Goal: Task Accomplishment & Management: Manage account settings

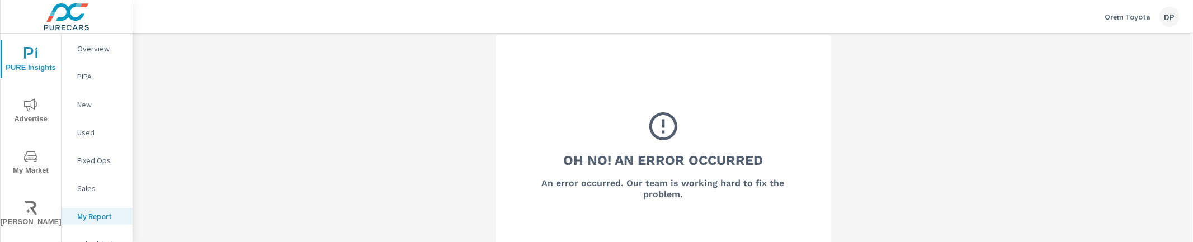
click at [1110, 18] on p "Orem Toyota" at bounding box center [1128, 17] width 46 height 10
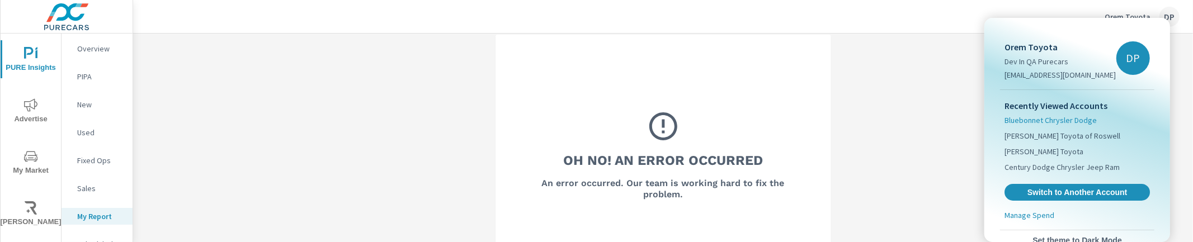
click at [1050, 123] on span "Bluebonnet Chrysler Dodge" at bounding box center [1051, 120] width 92 height 11
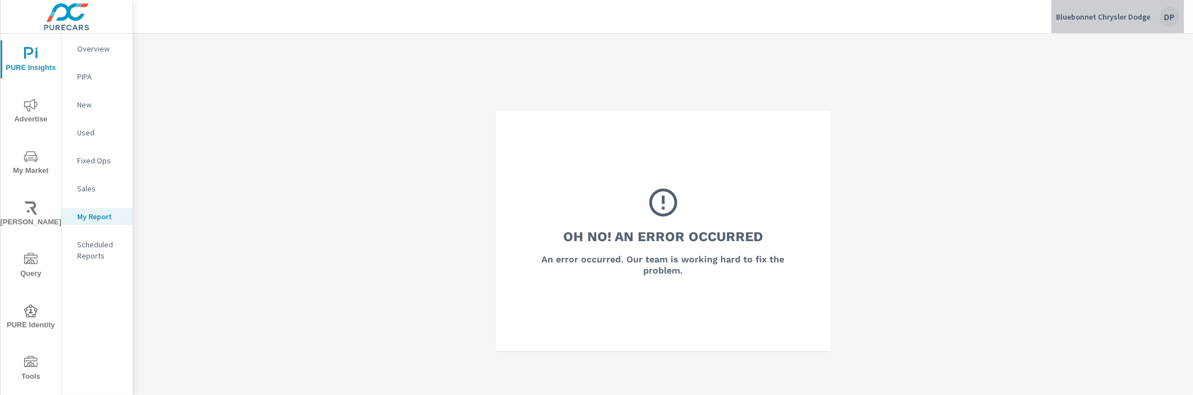
click at [1121, 14] on p "Bluebonnet Chrysler Dodge" at bounding box center [1103, 17] width 95 height 10
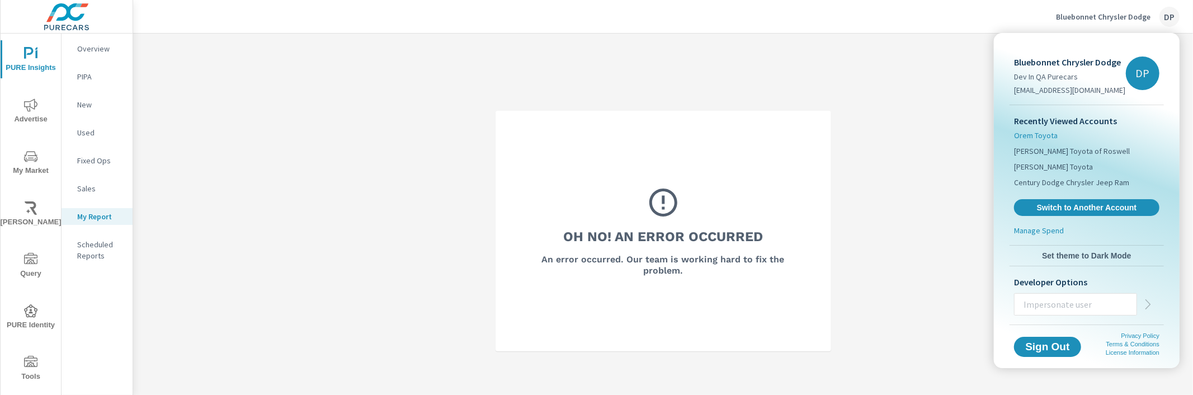
click at [1041, 132] on span "Orem Toyota" at bounding box center [1036, 135] width 44 height 11
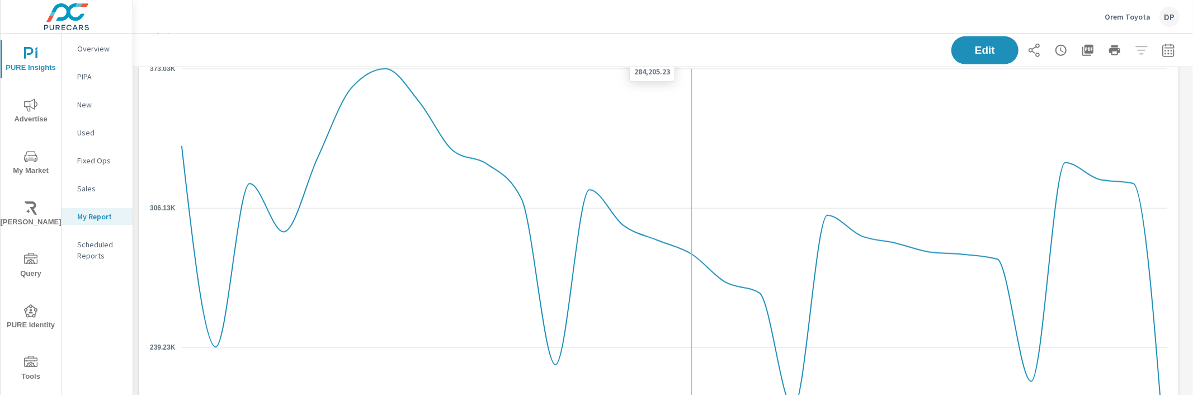
scroll to position [575, 0]
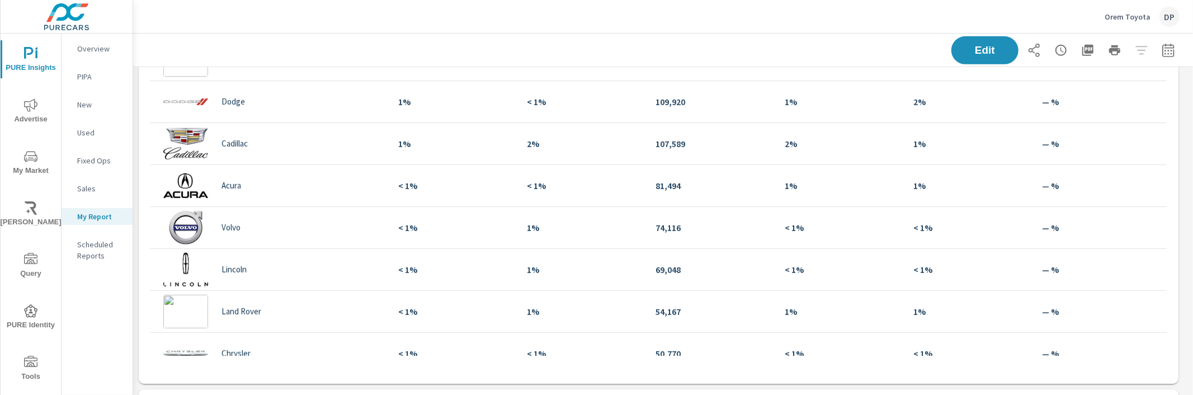
scroll to position [328, 0]
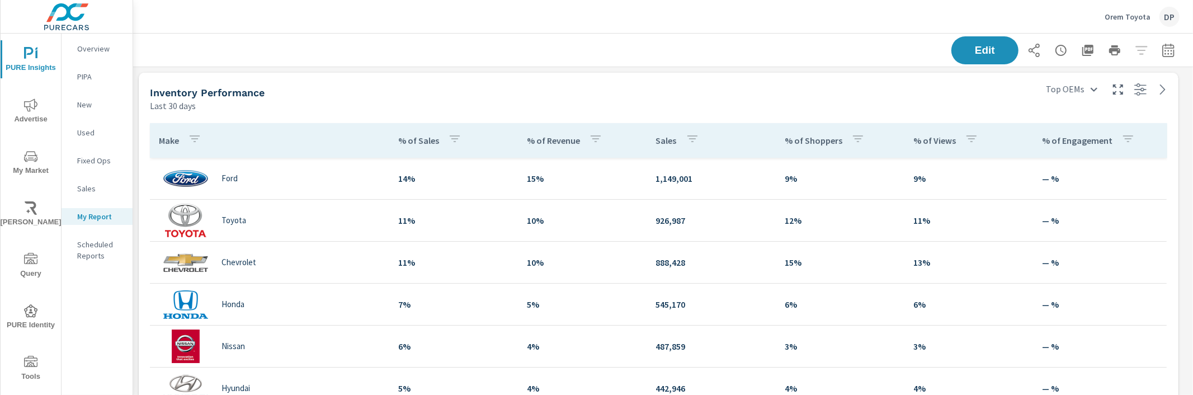
scroll to position [1312, 1071]
click at [508, 73] on div "Inventory Performance Last 30 days" at bounding box center [587, 93] width 896 height 40
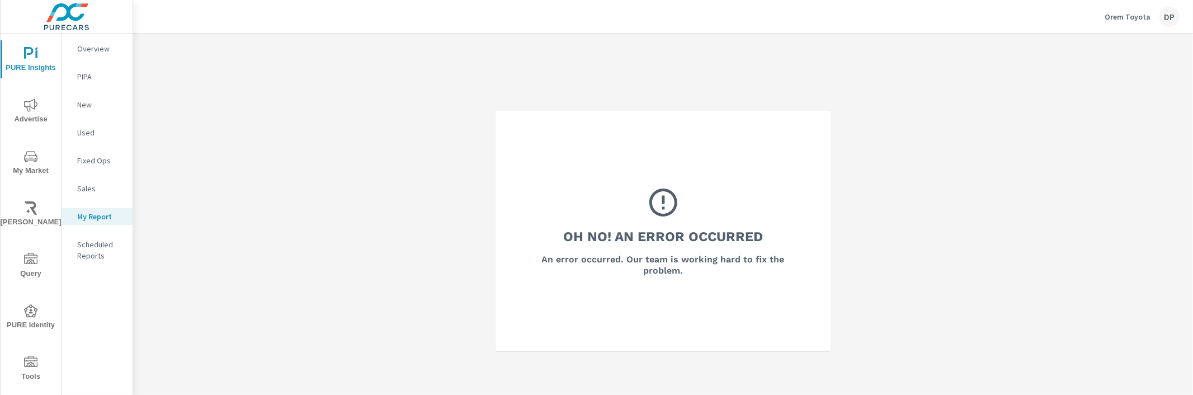
click at [284, 202] on div "Oh No! An Error Occurred An error occurred. Our team is working hard to fix the…" at bounding box center [663, 231] width 1060 height 395
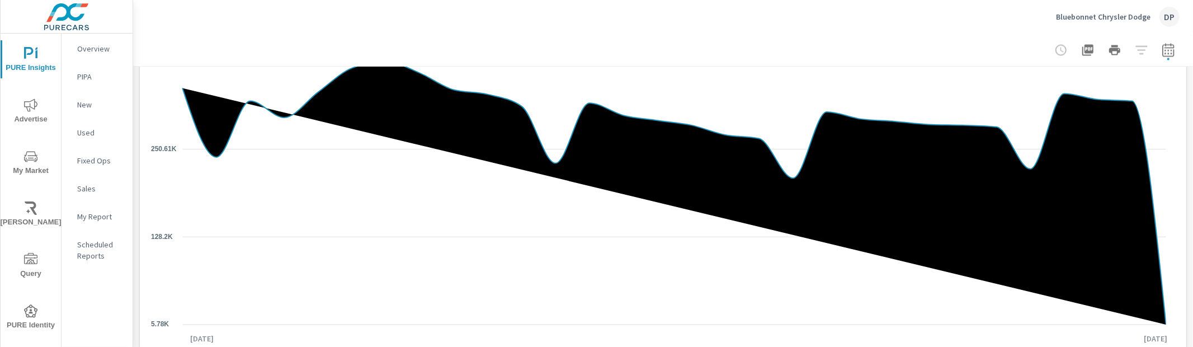
scroll to position [1831, 0]
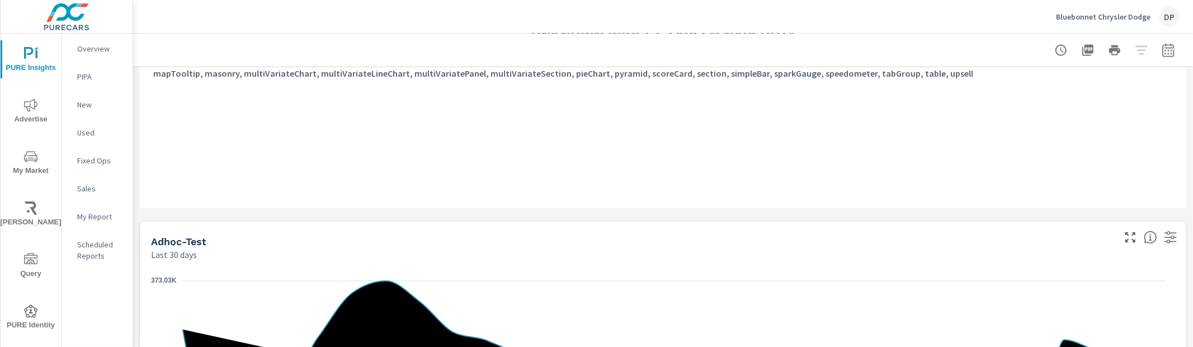
scroll to position [1382, 0]
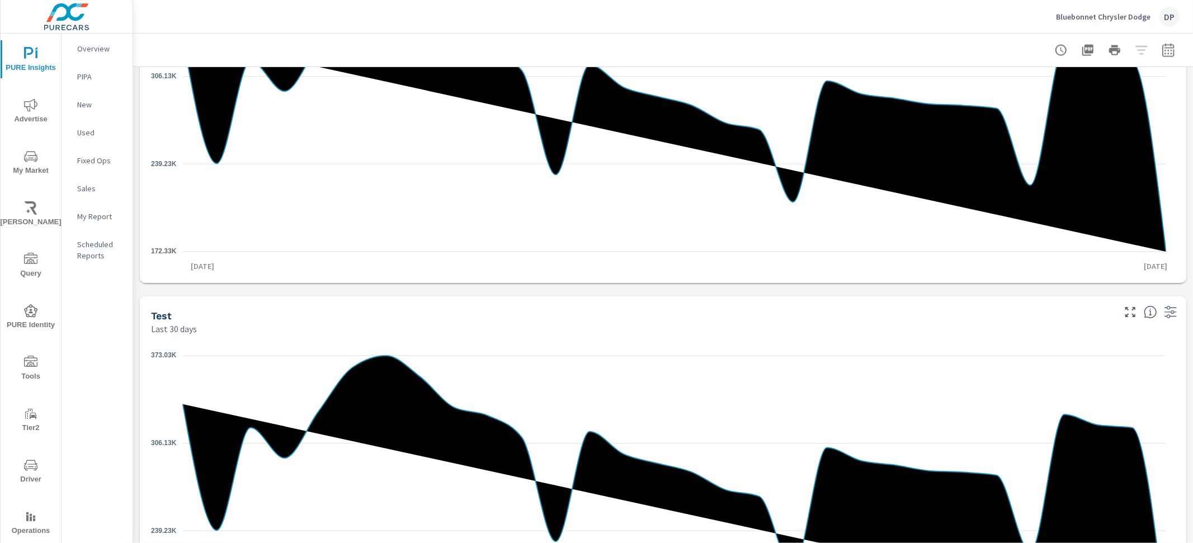
scroll to position [1634, 0]
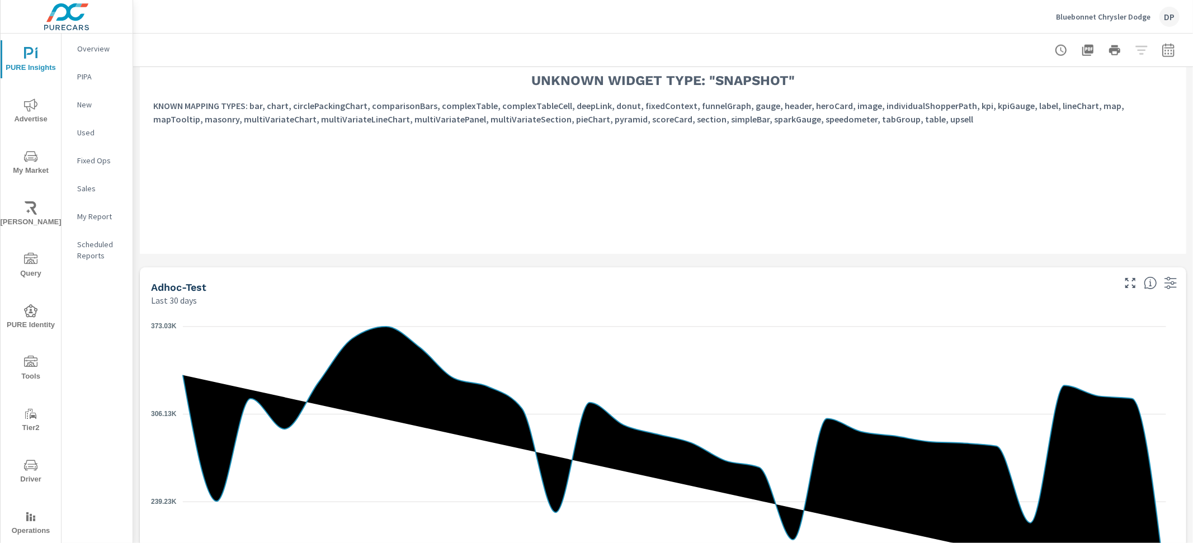
scroll to position [1190, 0]
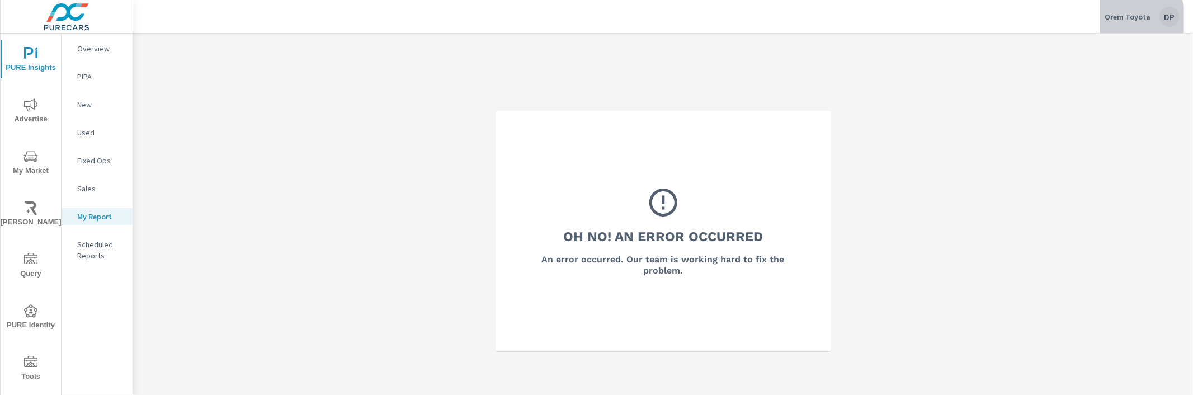
click at [1135, 19] on p "Orem Toyota" at bounding box center [1128, 17] width 46 height 10
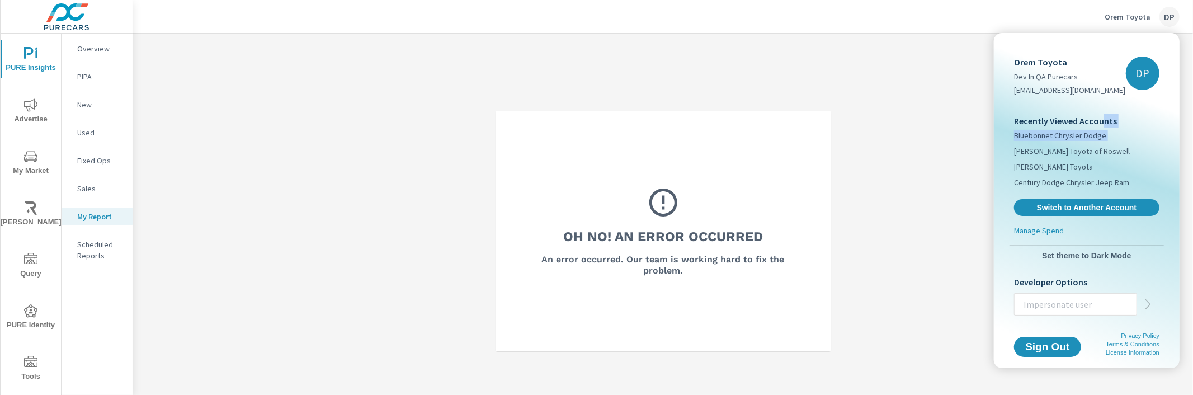
drag, startPoint x: 1089, startPoint y: 145, endPoint x: 1099, endPoint y: 124, distance: 23.8
click at [1099, 124] on div "Recently Viewed Accounts Bluebonnet Chrysler Dodge Nalley Toyota of Roswell Ste…" at bounding box center [1087, 165] width 154 height 120
click at [1087, 137] on span "Bluebonnet Chrysler Dodge" at bounding box center [1060, 135] width 92 height 11
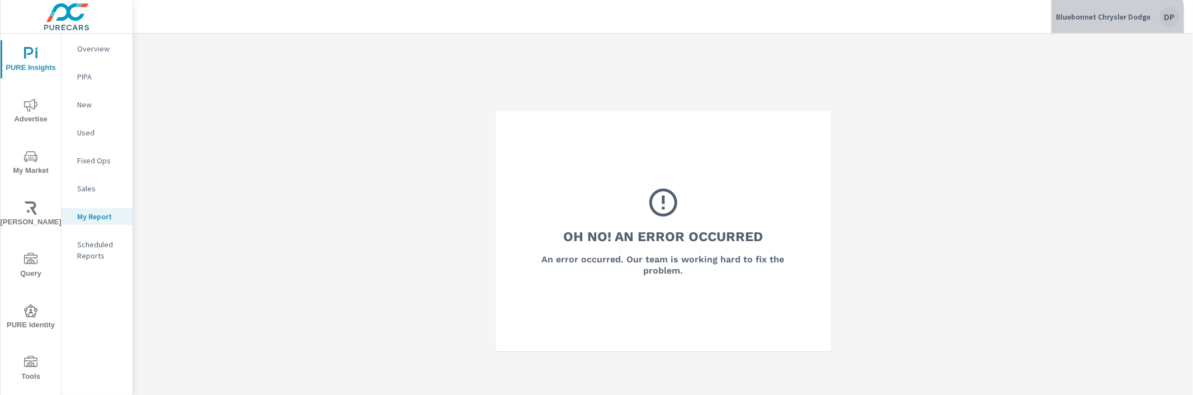
click at [1118, 20] on p "Bluebonnet Chrysler Dodge" at bounding box center [1103, 17] width 95 height 10
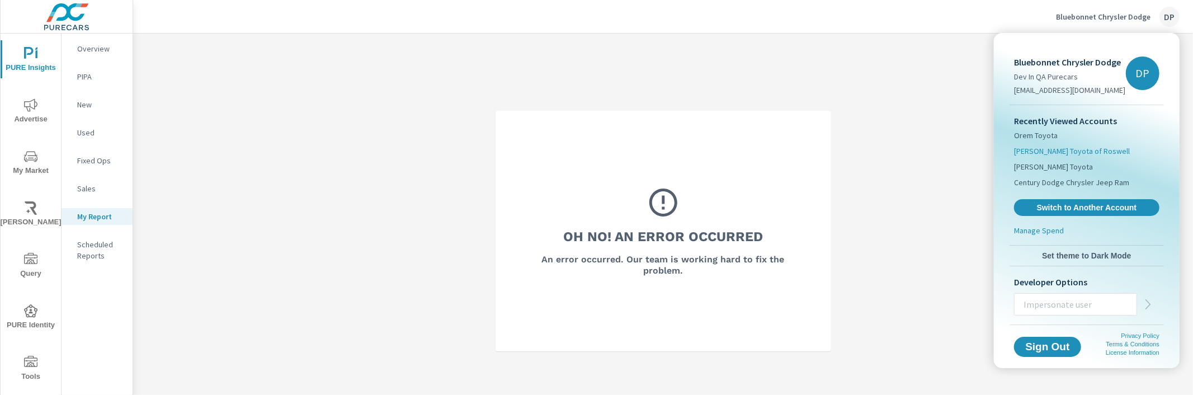
click at [1063, 150] on span "Nalley Toyota of Roswell" at bounding box center [1072, 150] width 116 height 11
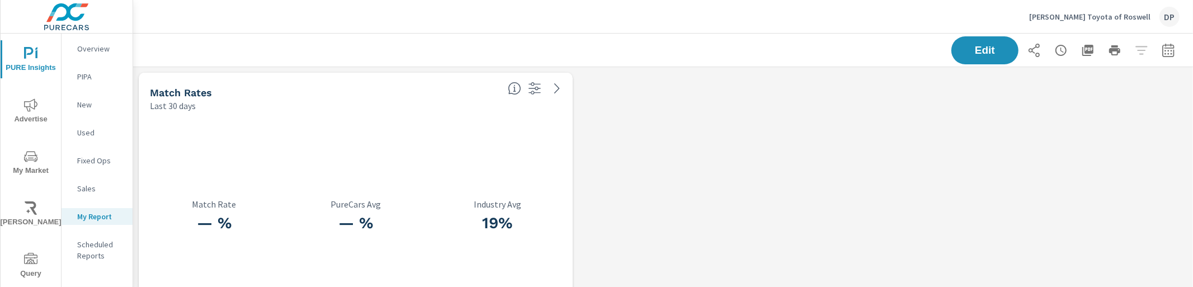
click at [1088, 18] on p "[PERSON_NAME] Toyota of Roswell" at bounding box center [1089, 17] width 121 height 10
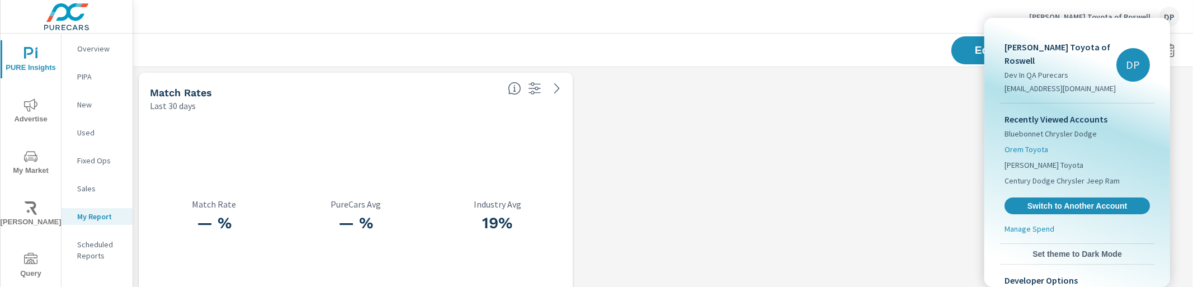
click at [1037, 144] on span "Orem Toyota" at bounding box center [1027, 149] width 44 height 11
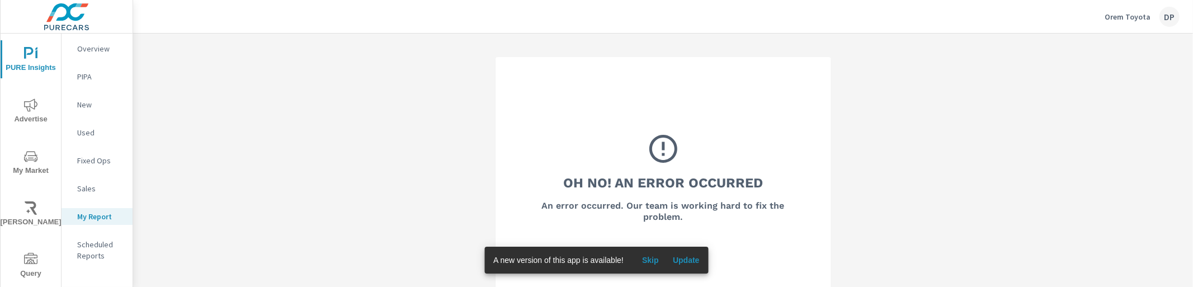
click at [1158, 22] on div "Orem Toyota DP" at bounding box center [1142, 17] width 75 height 20
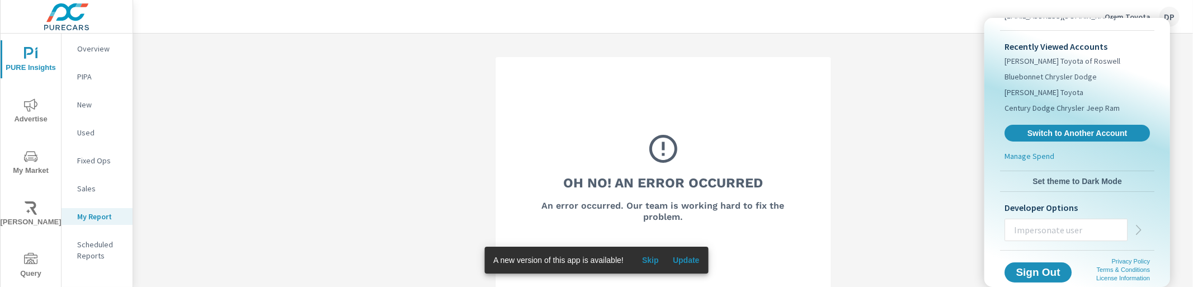
scroll to position [65, 0]
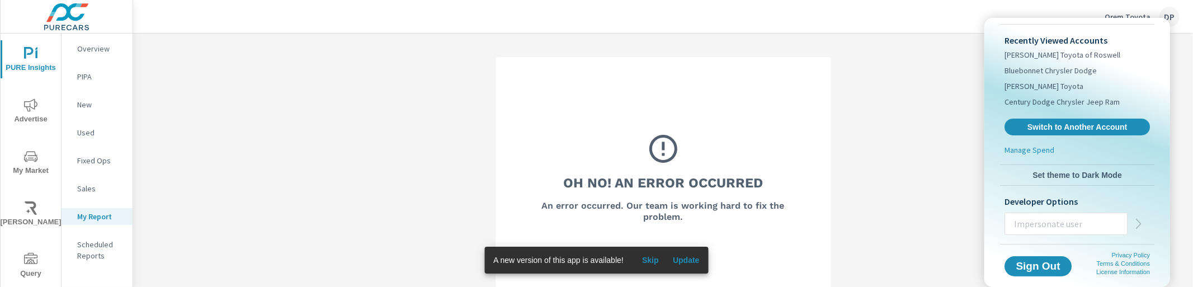
click at [1054, 233] on input "text" at bounding box center [1066, 223] width 122 height 29
type input "sidneym@purecars.com"
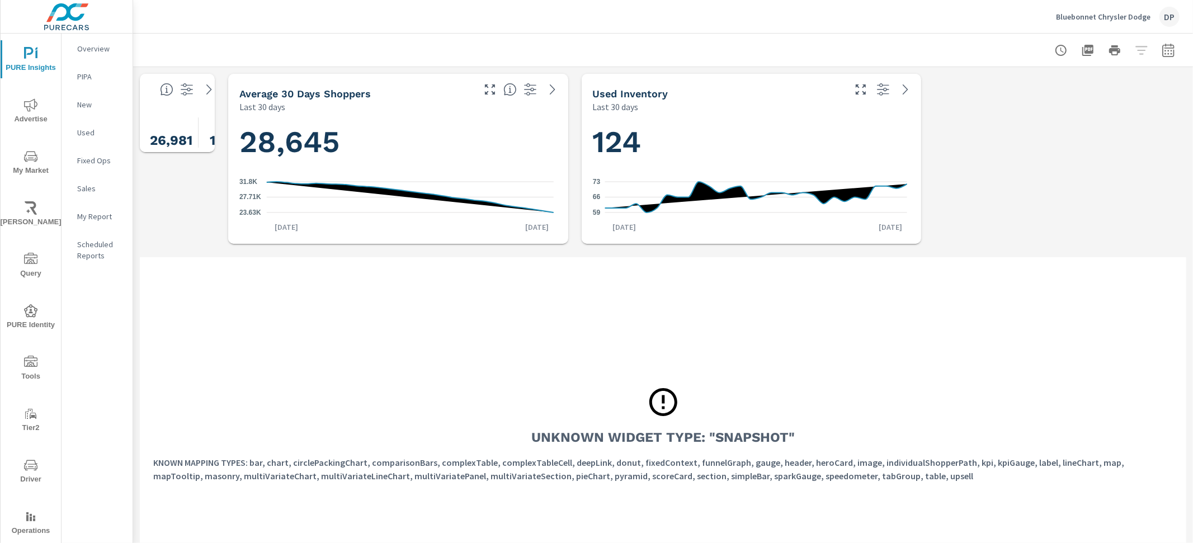
click at [104, 222] on div "My Report" at bounding box center [97, 216] width 71 height 17
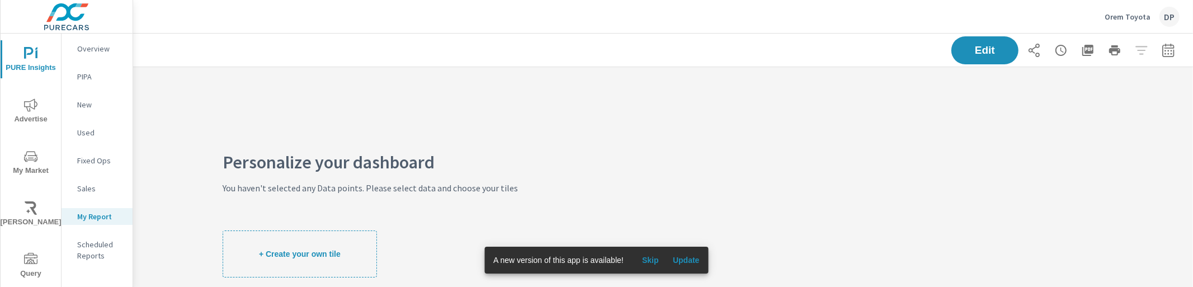
click at [1132, 17] on p "Orem Toyota" at bounding box center [1128, 17] width 46 height 10
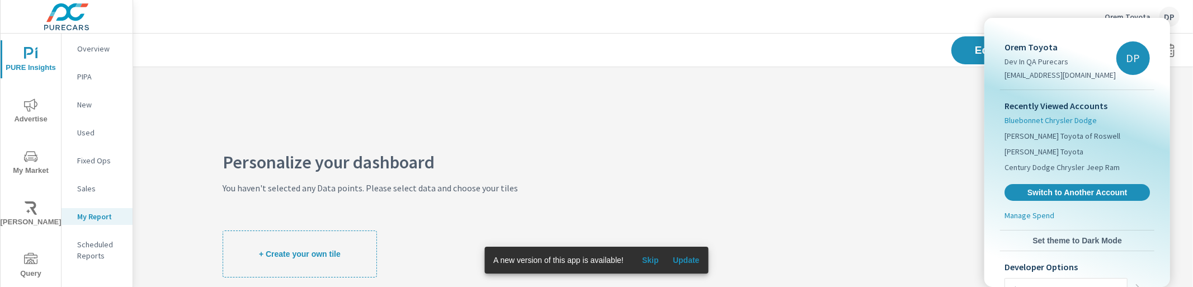
click at [1058, 118] on span "Bluebonnet Chrysler Dodge" at bounding box center [1051, 120] width 92 height 11
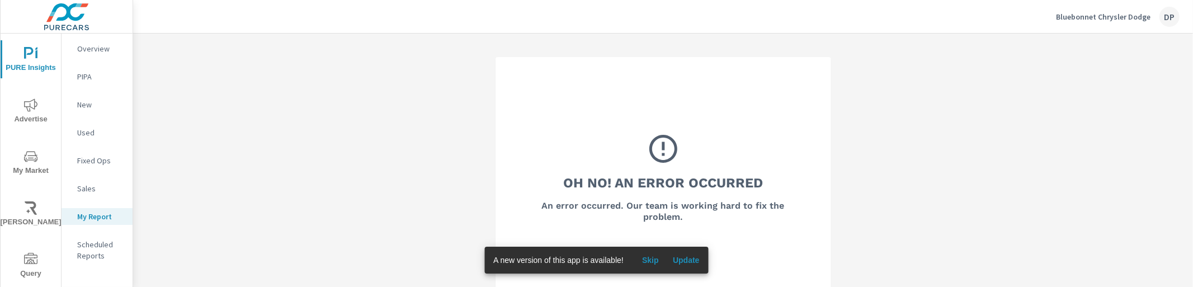
click at [675, 253] on button "Update" at bounding box center [687, 260] width 36 height 18
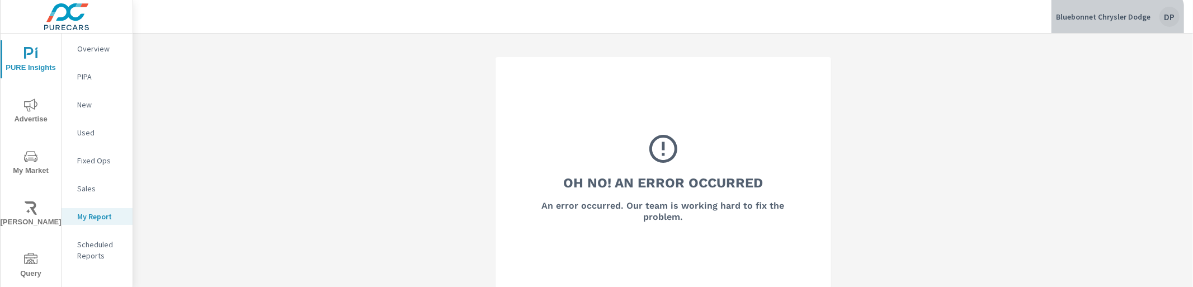
click at [1114, 25] on div "Bluebonnet Chrysler Dodge DP" at bounding box center [1118, 17] width 124 height 20
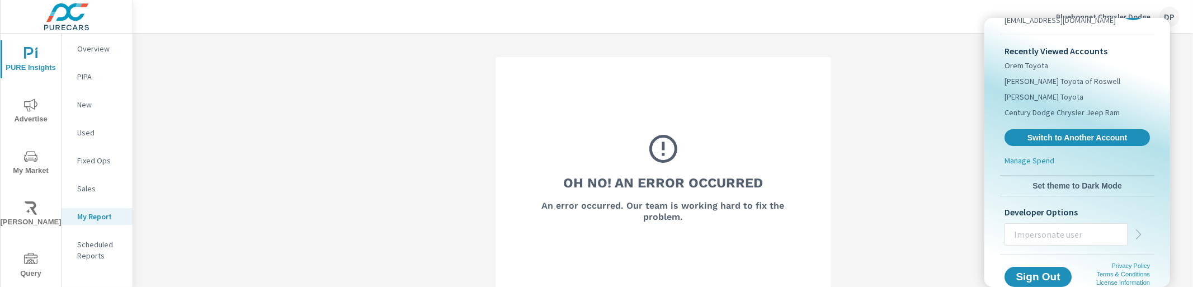
scroll to position [65, 0]
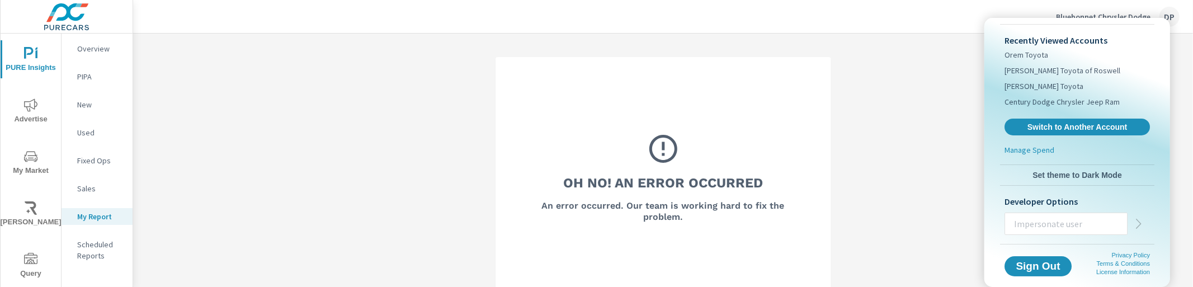
click at [1098, 224] on input "text" at bounding box center [1066, 223] width 122 height 29
type input "sidneym@purecars.com"
click at [1146, 220] on button "button" at bounding box center [1139, 224] width 22 height 22
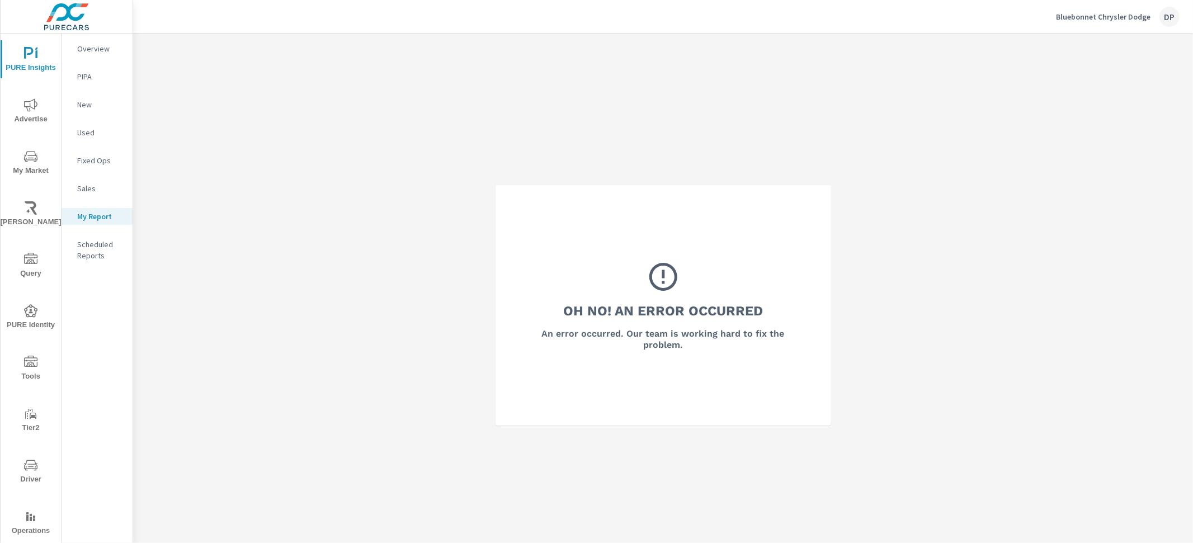
click at [475, 69] on div "Oh No! An Error Occurred An error occurred. Our team is working hard to fix the…" at bounding box center [663, 305] width 1060 height 543
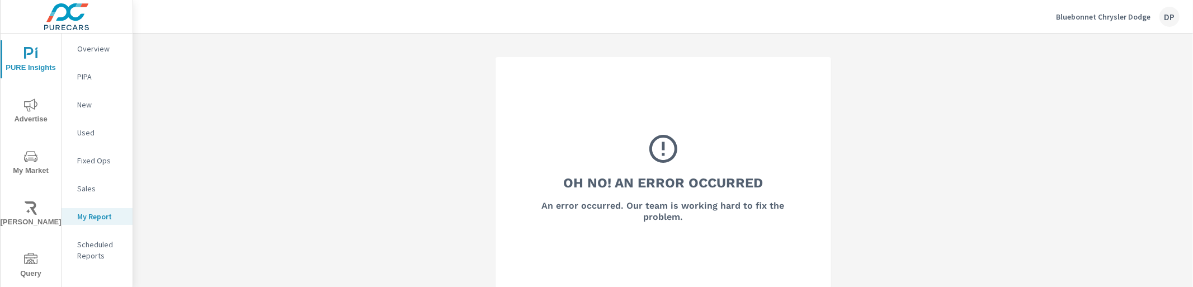
click at [1084, 13] on p "Bluebonnet Chrysler Dodge" at bounding box center [1103, 17] width 95 height 10
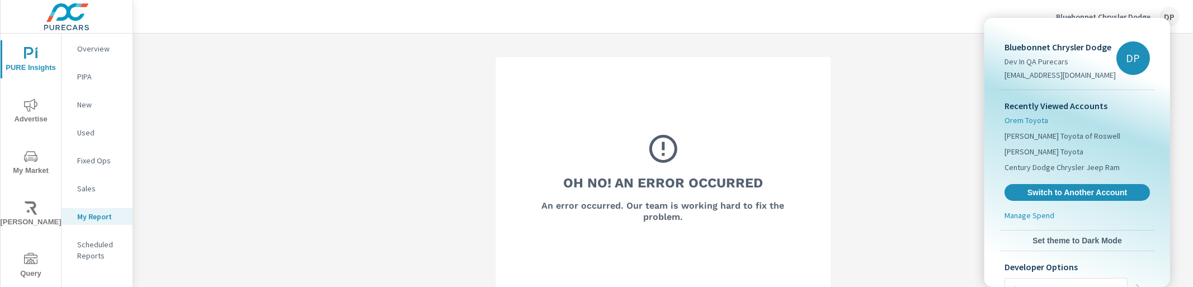
click at [1029, 116] on span "Orem Toyota" at bounding box center [1027, 120] width 44 height 11
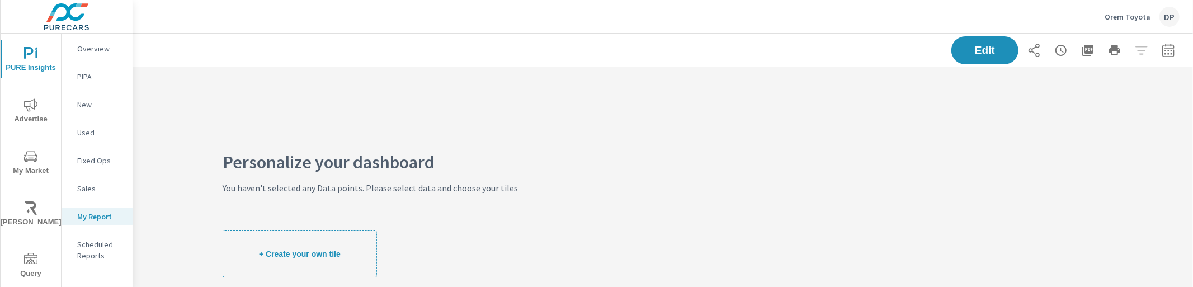
click at [723, 137] on div "Personalize your dashboard You haven't selected any Data points. Please select …" at bounding box center [663, 217] width 1060 height 300
click at [583, 168] on div "Personalize your dashboard You haven't selected any Data points. Please select …" at bounding box center [370, 217] width 474 height 300
click at [1121, 7] on div "Orem Toyota DP" at bounding box center [1142, 17] width 75 height 20
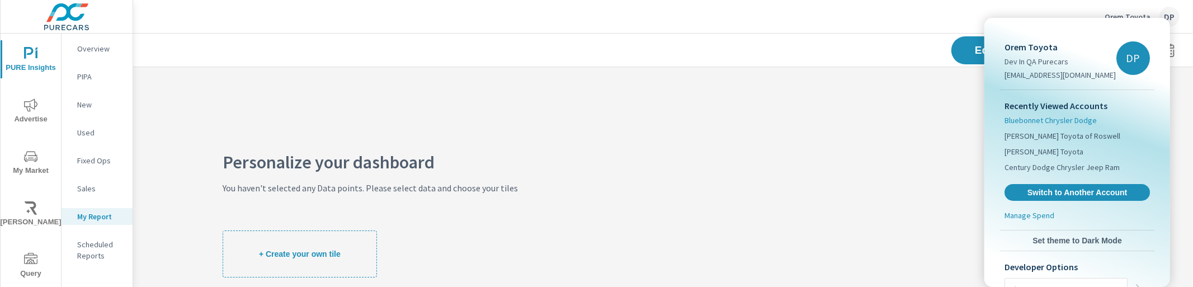
click at [1027, 120] on span "Bluebonnet Chrysler Dodge" at bounding box center [1051, 120] width 92 height 11
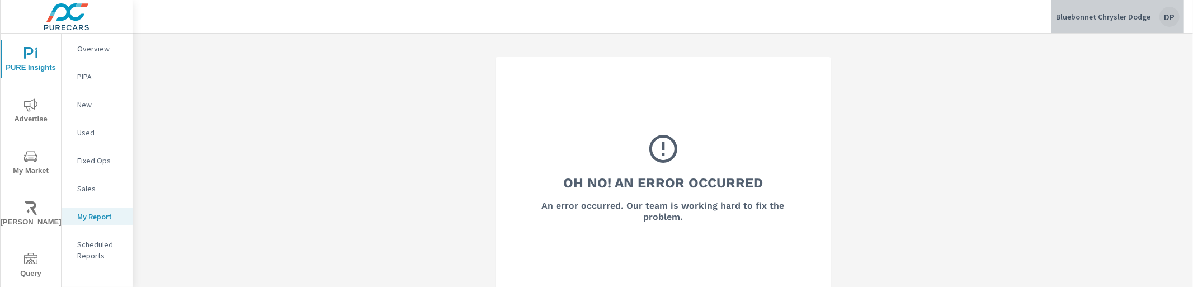
click at [1142, 21] on div "Bluebonnet Chrysler Dodge DP" at bounding box center [1118, 17] width 124 height 20
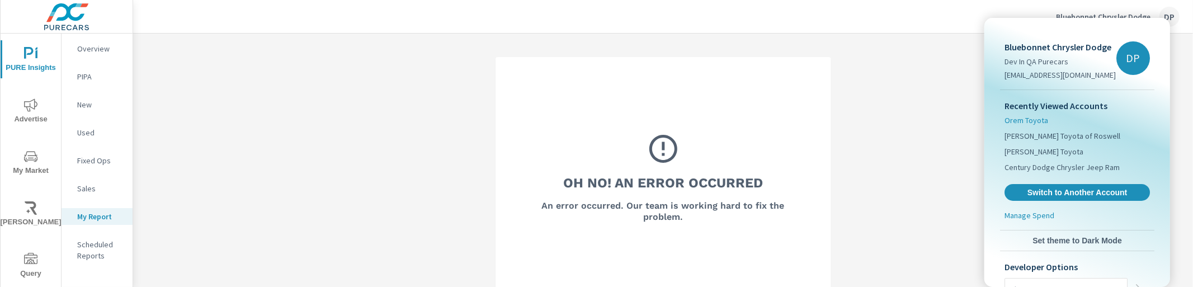
click at [1018, 119] on span "Orem Toyota" at bounding box center [1027, 120] width 44 height 11
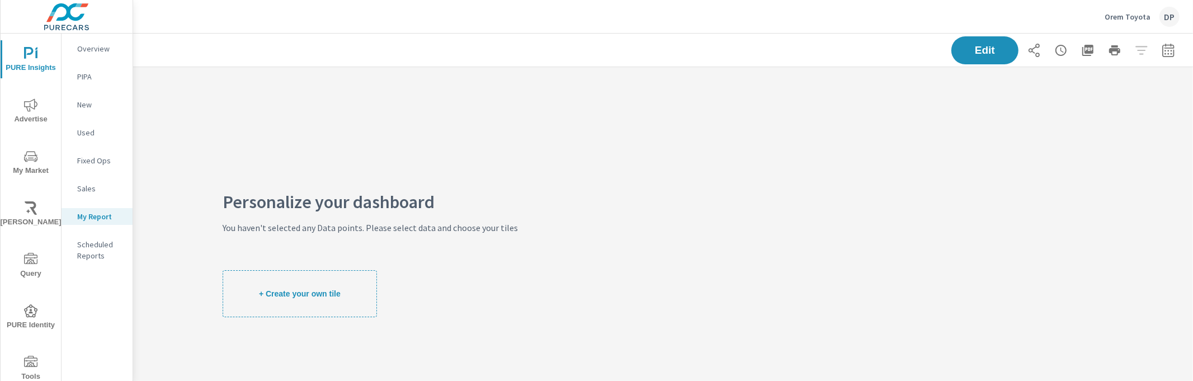
click at [1126, 9] on div "Orem Toyota DP" at bounding box center [1142, 17] width 75 height 20
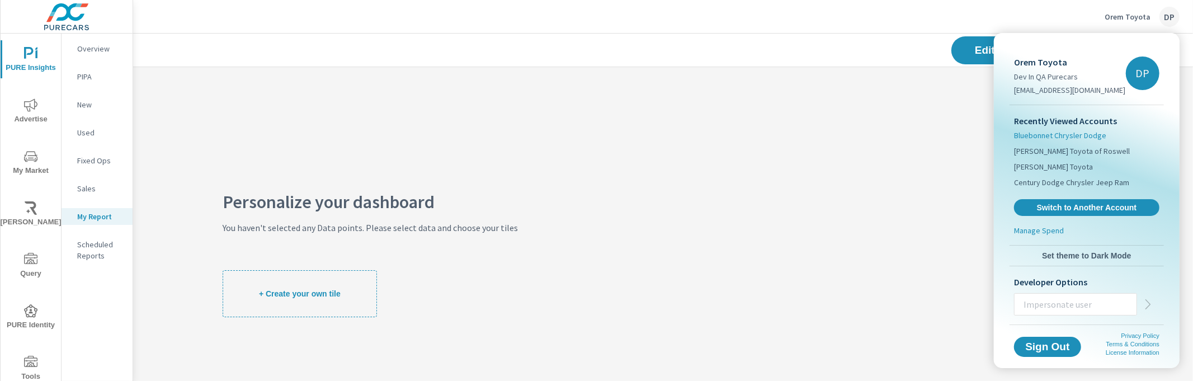
click at [1031, 138] on span "Bluebonnet Chrysler Dodge" at bounding box center [1060, 135] width 92 height 11
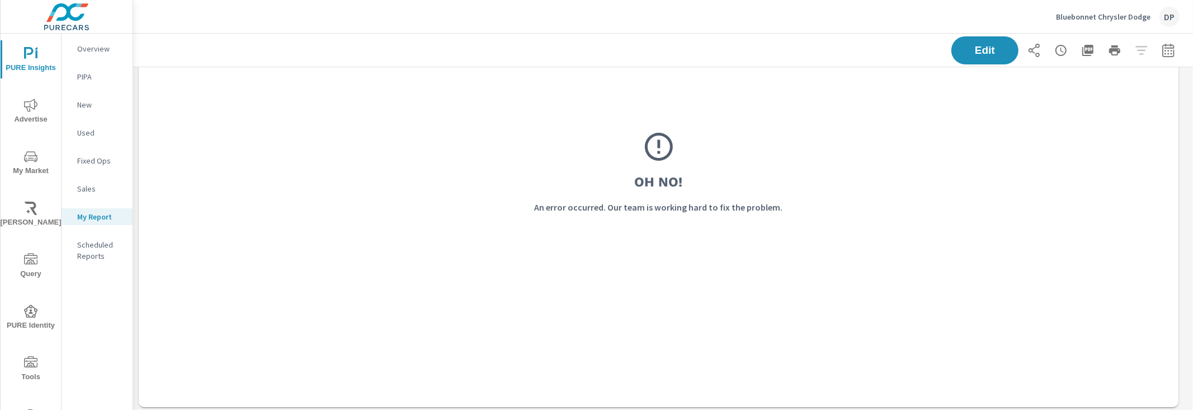
scroll to position [8, 0]
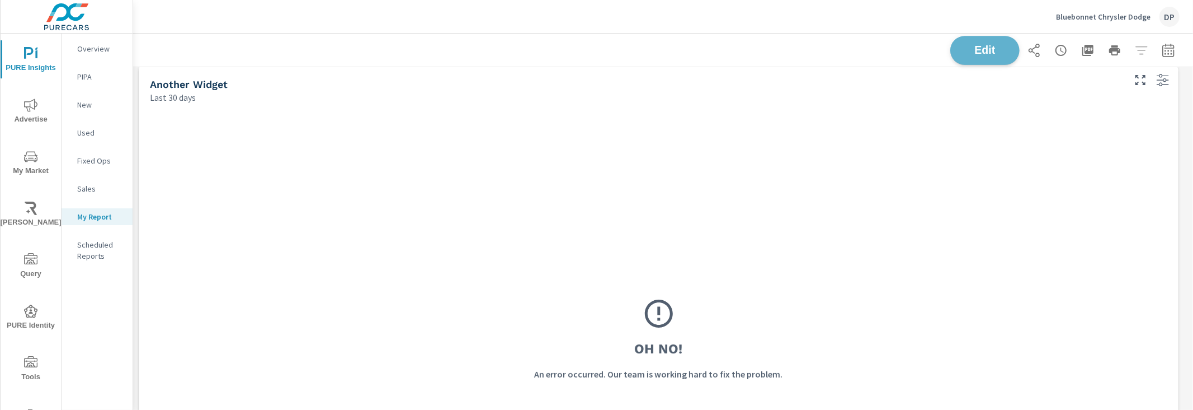
click at [998, 49] on span "Edit" at bounding box center [985, 50] width 46 height 11
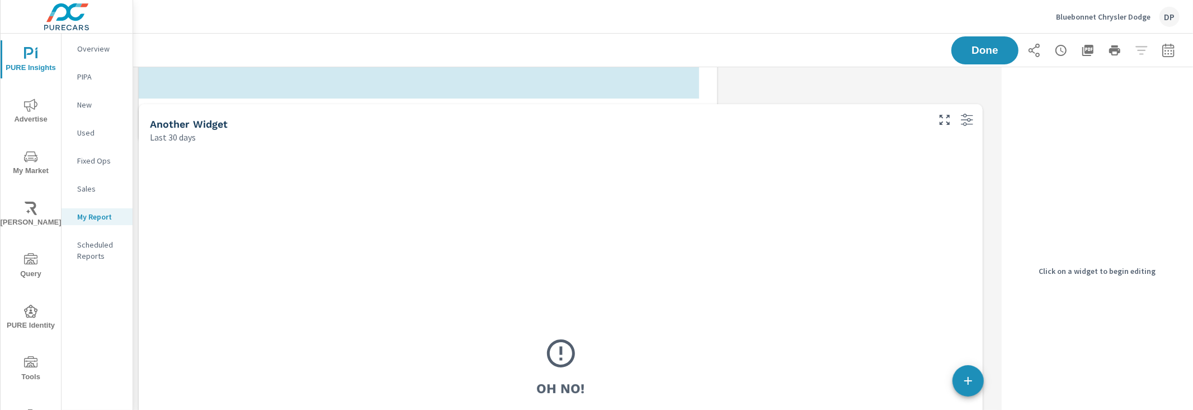
scroll to position [6, 6]
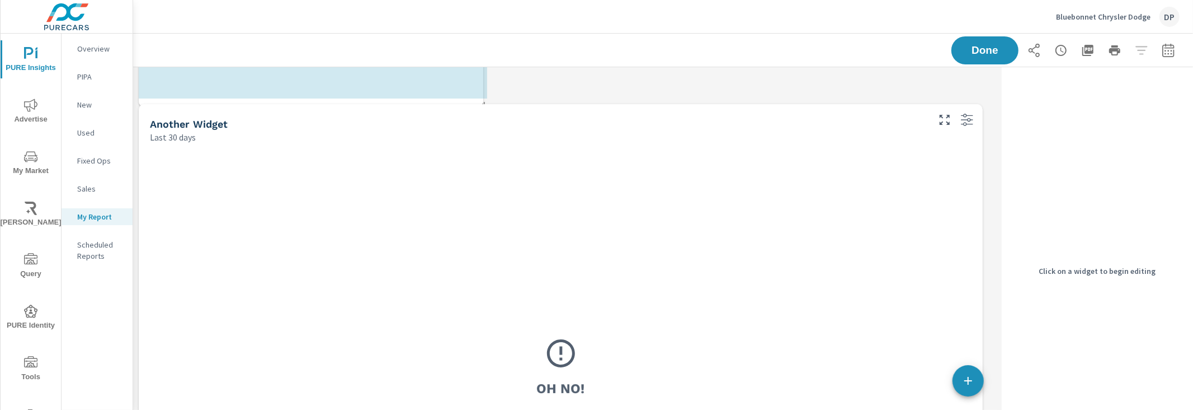
drag, startPoint x: 984, startPoint y: 222, endPoint x: 484, endPoint y: 102, distance: 513.9
click at [483, 102] on span at bounding box center [477, 101] width 11 height 11
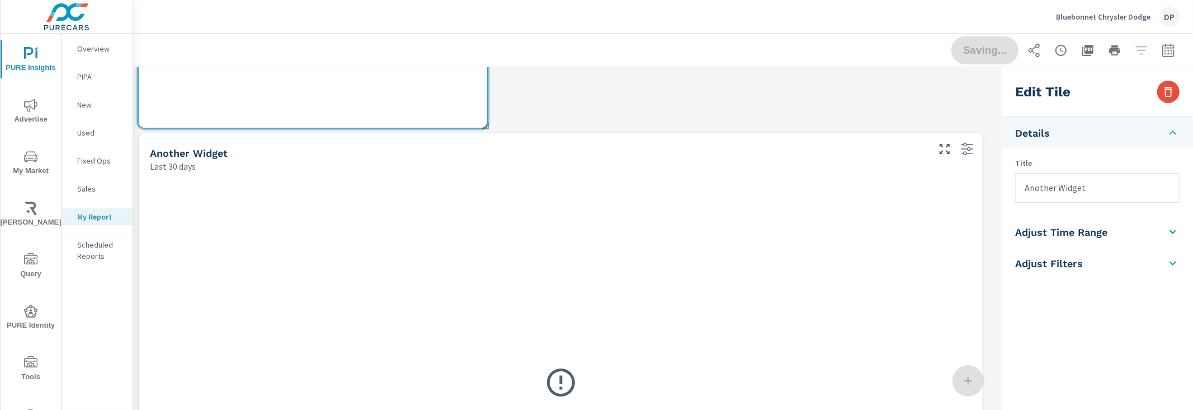
scroll to position [265, 0]
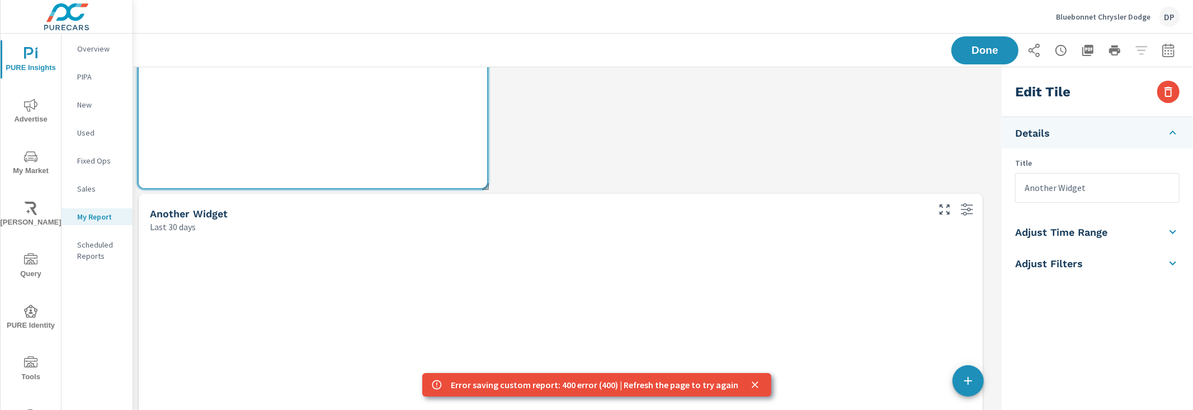
click at [544, 217] on div "Another Widget" at bounding box center [538, 213] width 777 height 13
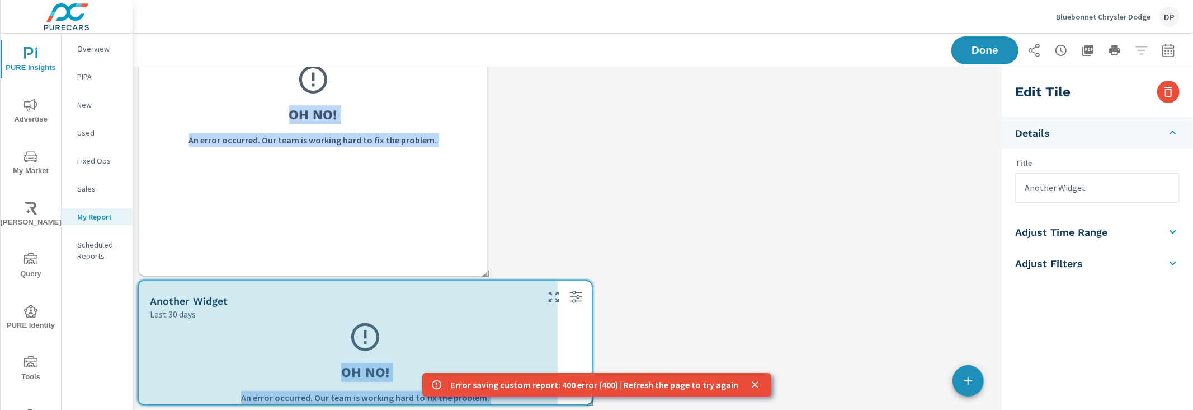
scroll to position [0, 0]
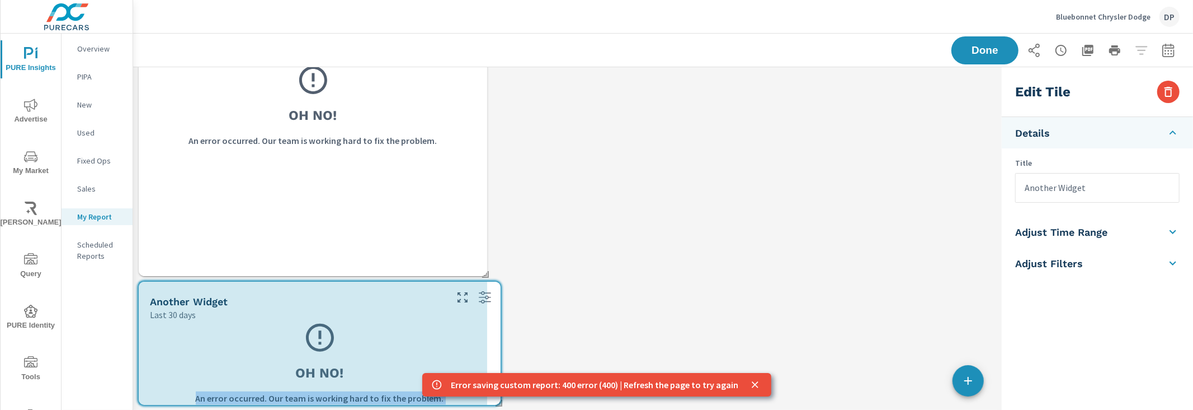
drag, startPoint x: 982, startPoint y: 402, endPoint x: 492, endPoint y: 350, distance: 492.9
click at [492, 350] on div "Another Widget Last 30 days Oh No! An error occurred. Our team is working hard …" at bounding box center [320, 342] width 362 height 123
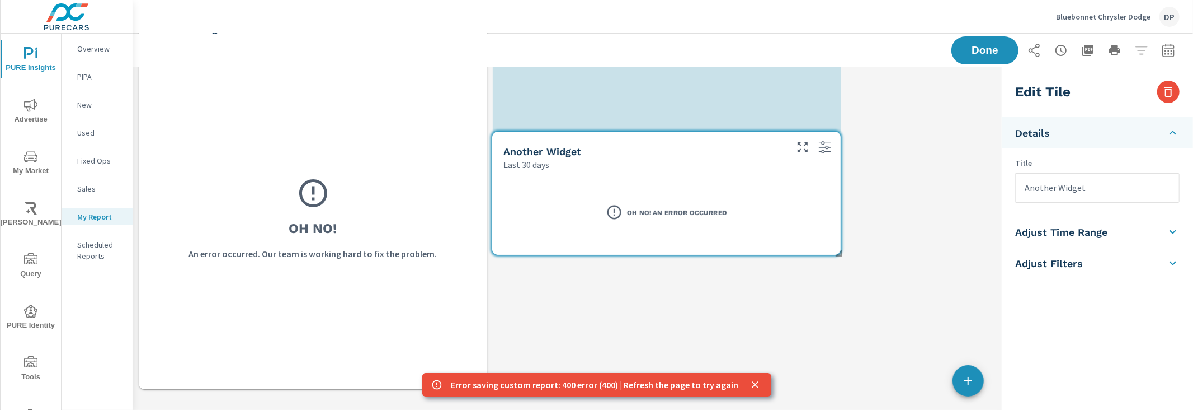
scroll to position [6, 6]
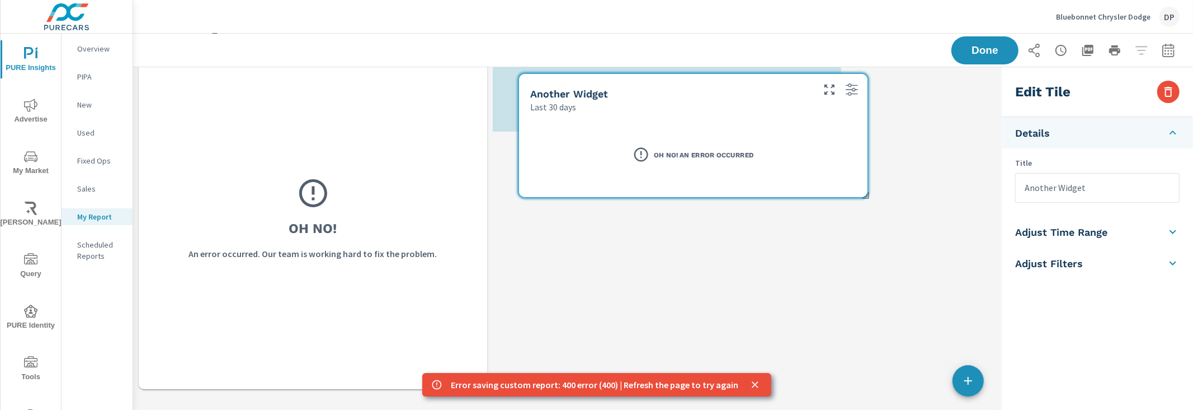
drag, startPoint x: 302, startPoint y: 322, endPoint x: 683, endPoint y: 114, distance: 433.4
click at [683, 114] on div "Oh No! An Error Occurred" at bounding box center [693, 155] width 349 height 84
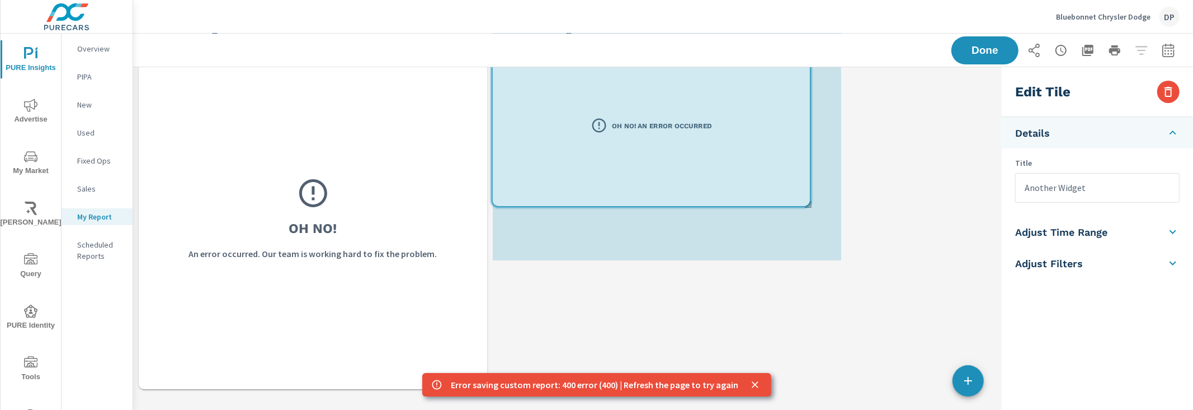
drag, startPoint x: 841, startPoint y: 129, endPoint x: 816, endPoint y: 237, distance: 110.2
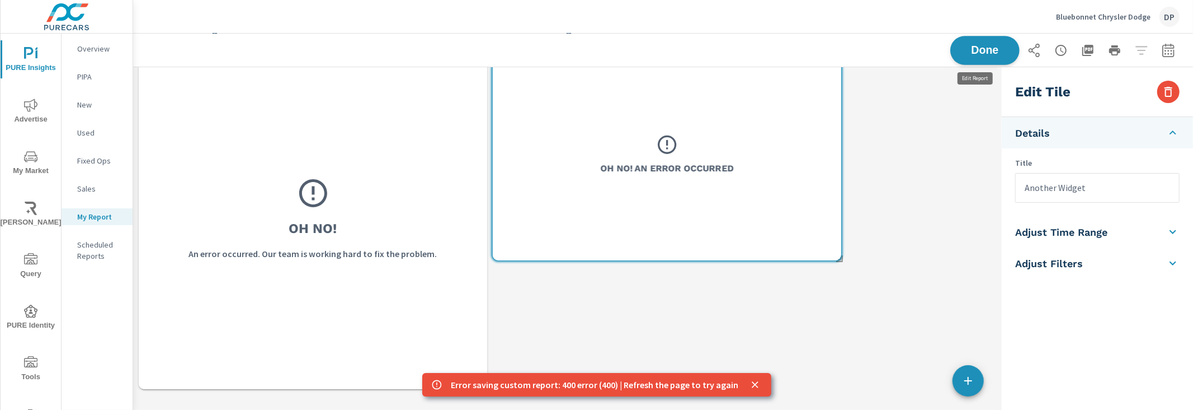
scroll to position [411, 875]
click at [977, 54] on span "Done" at bounding box center [985, 50] width 46 height 11
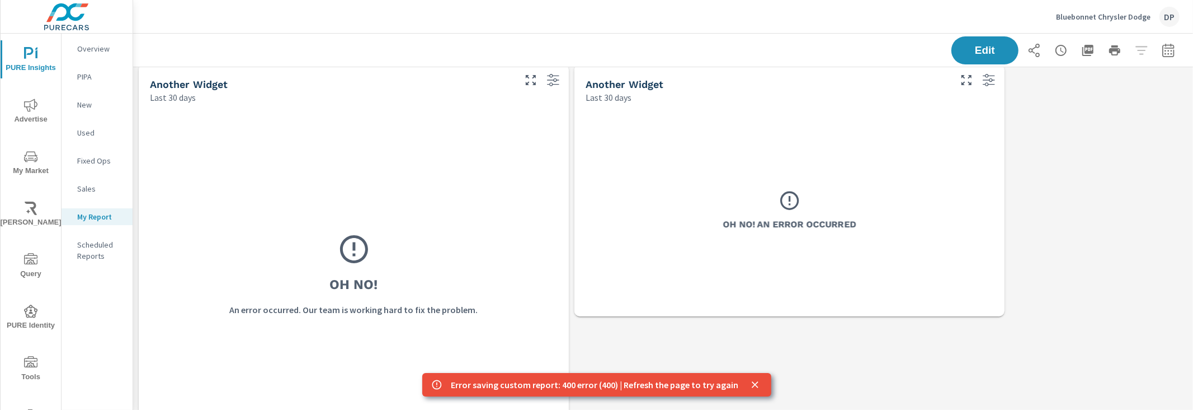
scroll to position [0, 0]
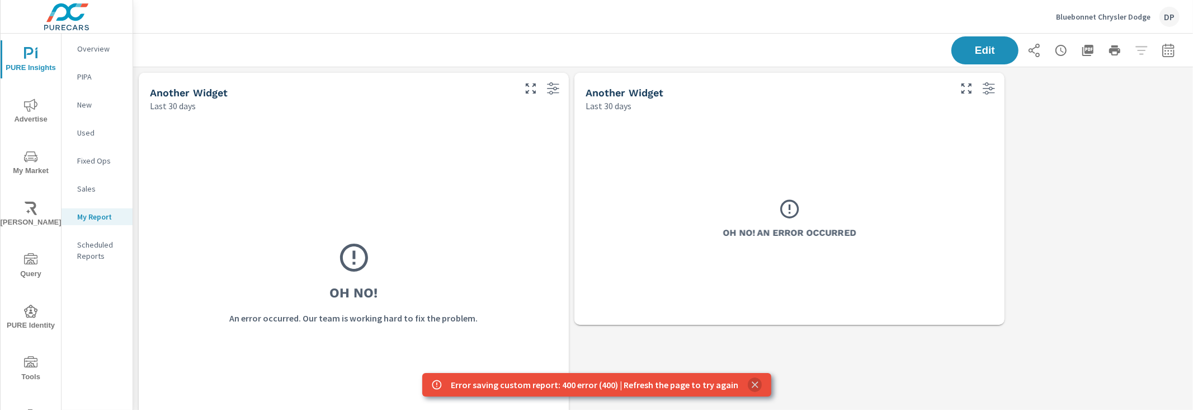
click at [752, 380] on icon "close" at bounding box center [755, 384] width 7 height 7
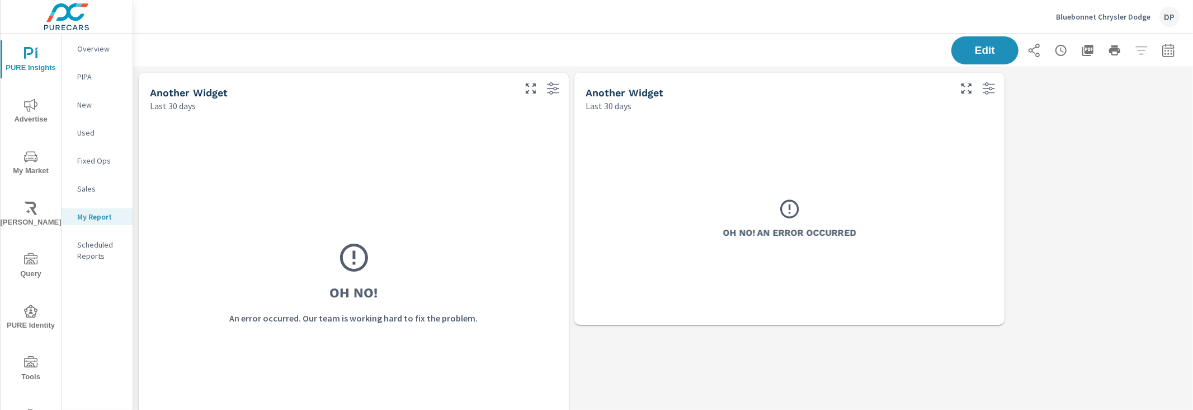
click at [504, 110] on div "Last 30 days" at bounding box center [331, 105] width 363 height 13
click at [962, 50] on span "Edit" at bounding box center [985, 50] width 46 height 11
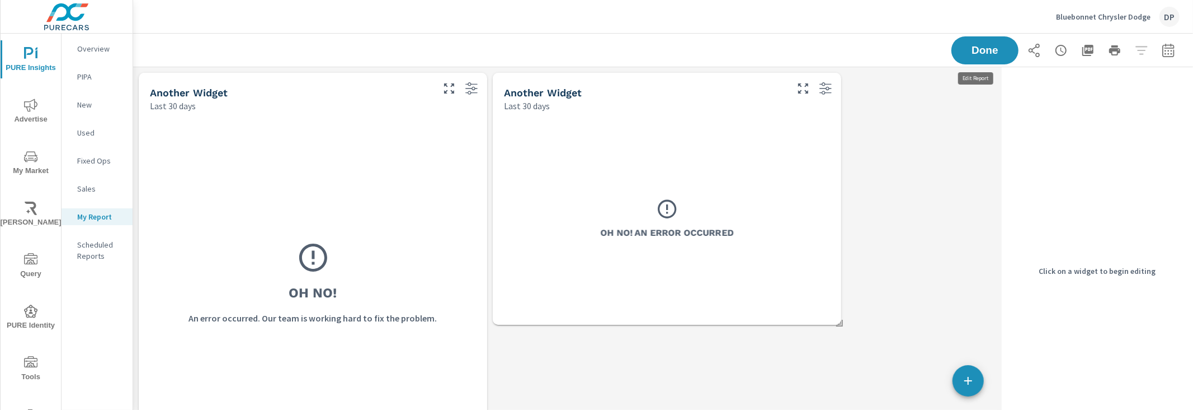
scroll to position [411, 875]
click at [405, 154] on div "Oh No! An error occurred. Our team is working hard to fix the problem." at bounding box center [313, 282] width 326 height 319
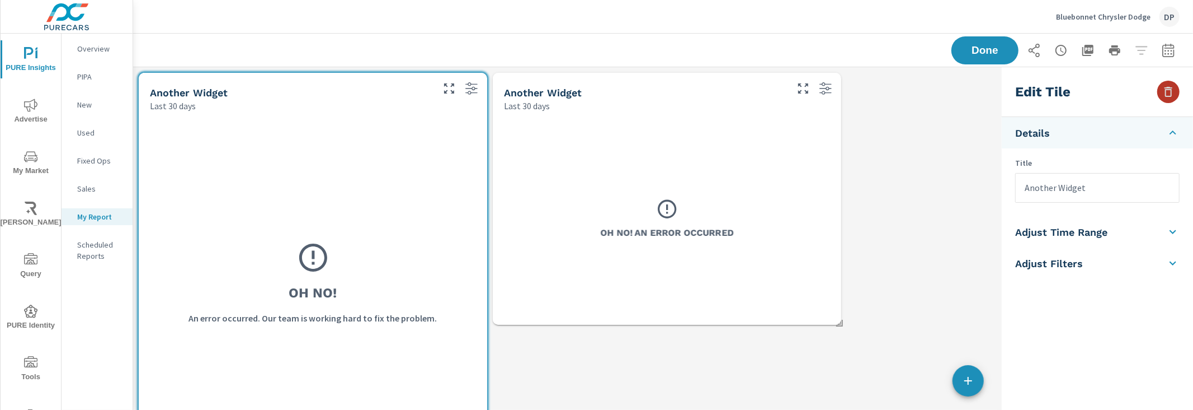
click at [1168, 98] on icon "button" at bounding box center [1168, 91] width 13 height 13
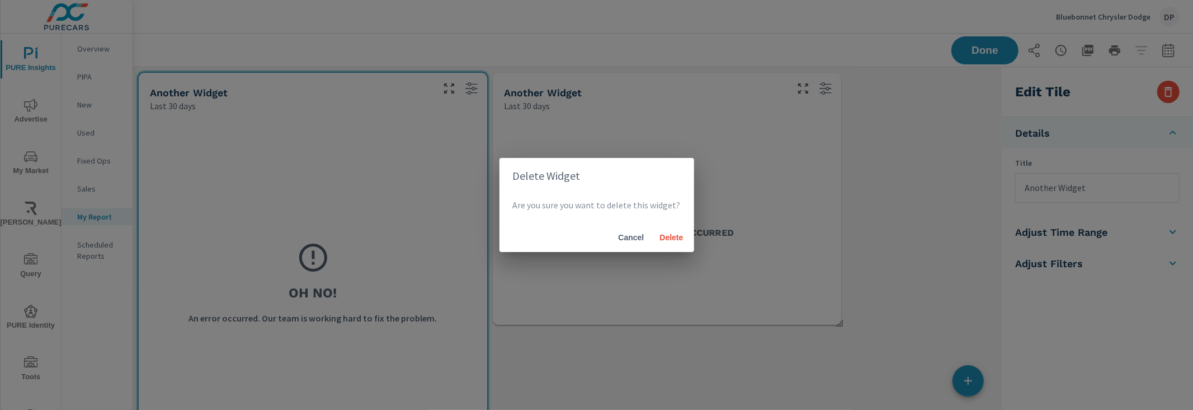
click at [624, 239] on span "Cancel" at bounding box center [631, 237] width 27 height 10
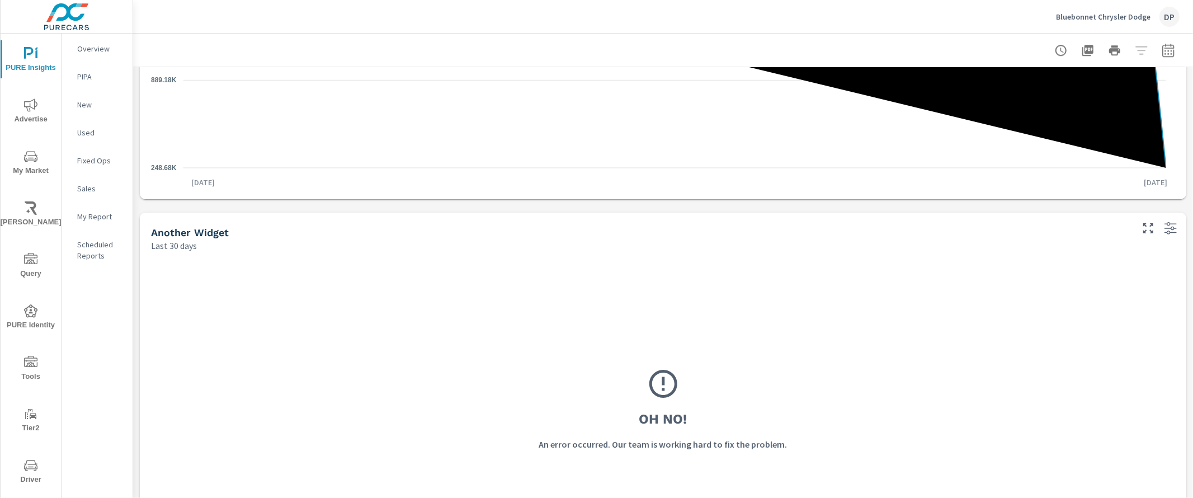
scroll to position [2508, 0]
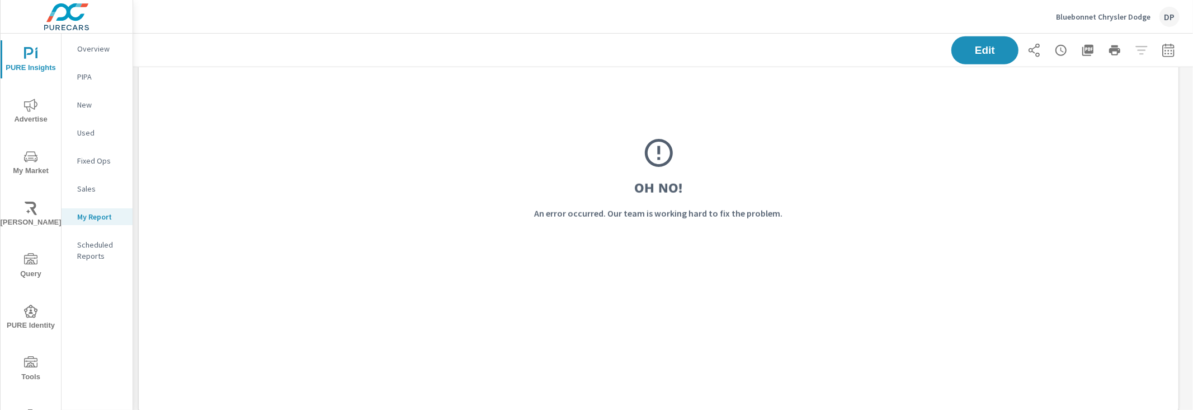
scroll to position [1207, 0]
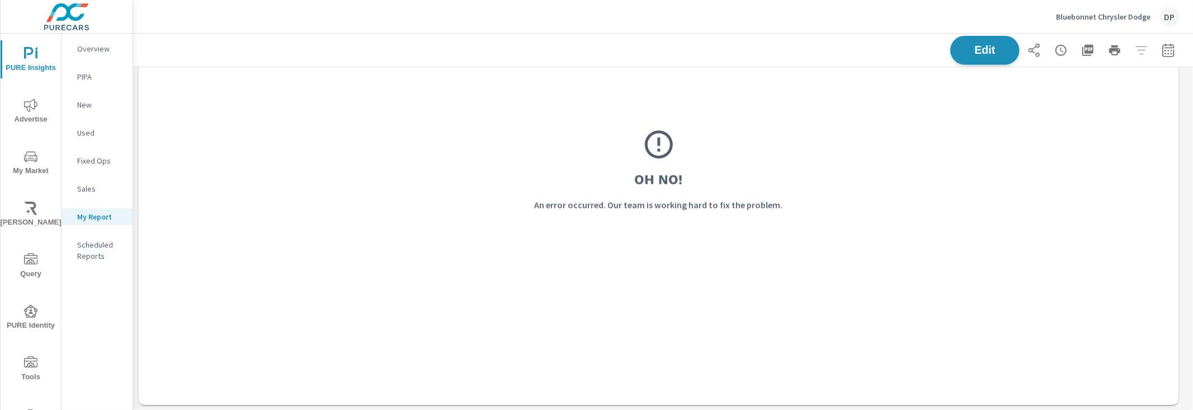
click at [971, 55] on span "Edit" at bounding box center [985, 50] width 46 height 11
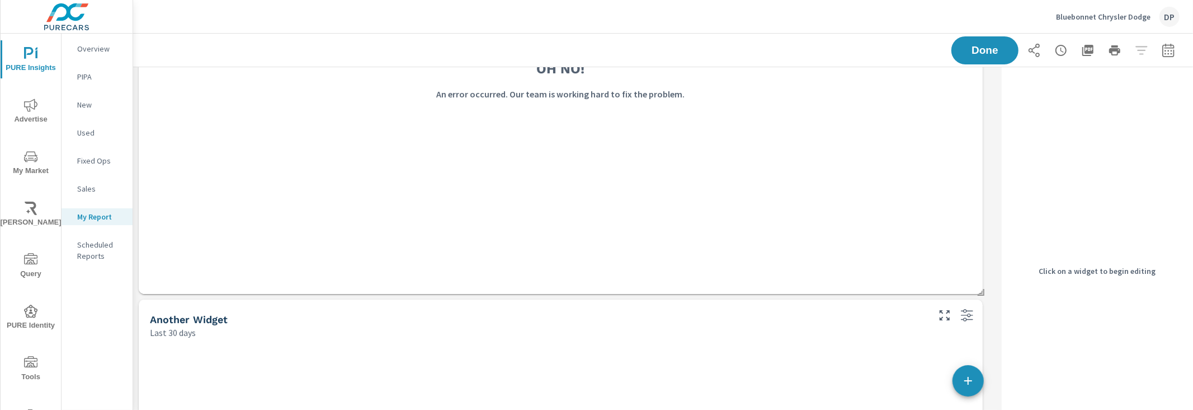
scroll to position [0, 0]
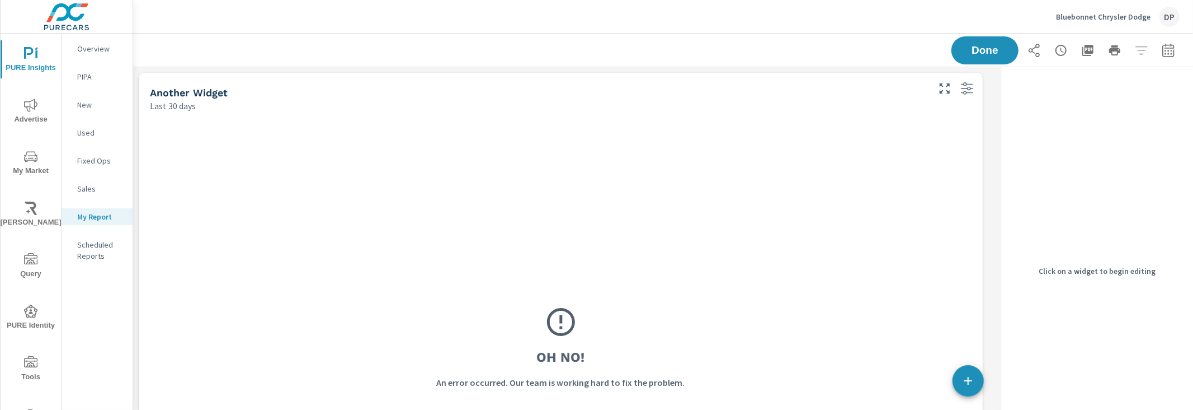
click at [805, 156] on div "Oh No! An error occurred. Our team is working hard to fix the problem." at bounding box center [561, 347] width 822 height 448
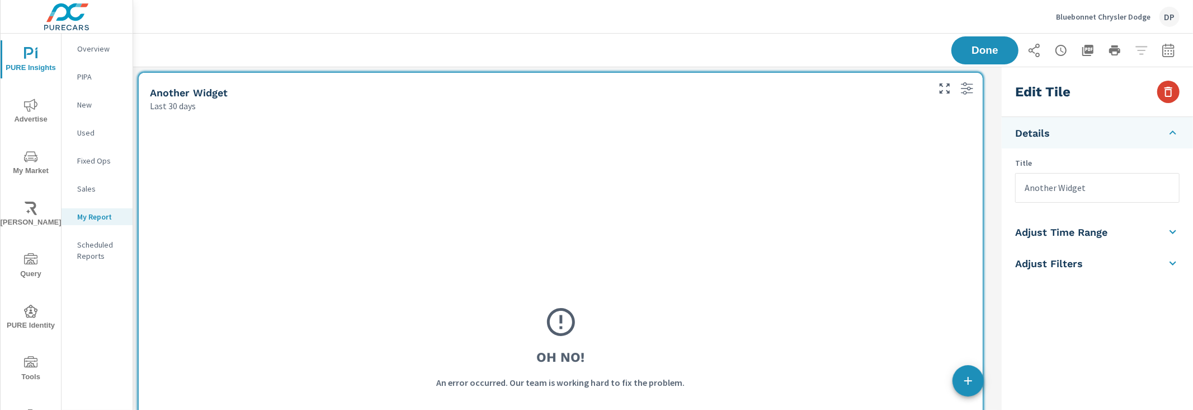
click at [1167, 96] on icon "button" at bounding box center [1169, 92] width 8 height 10
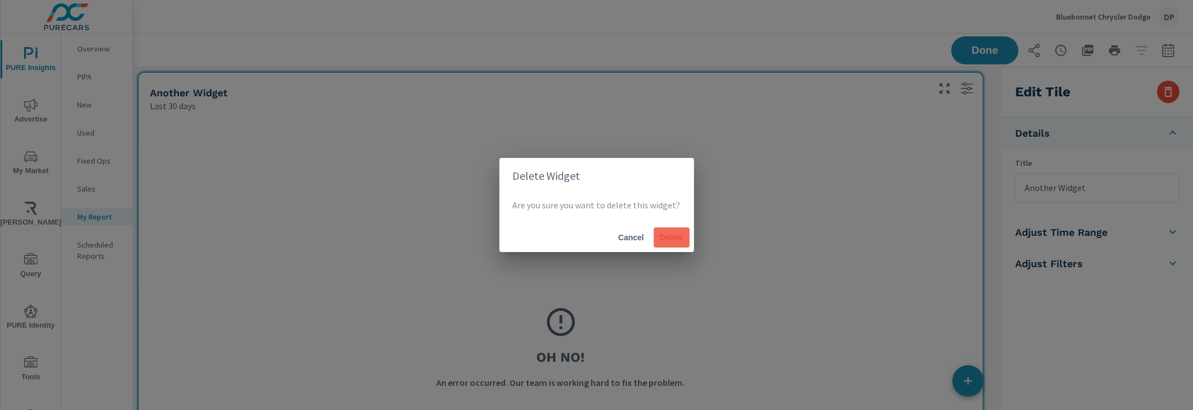
click at [685, 247] on button "Delete" at bounding box center [672, 237] width 36 height 20
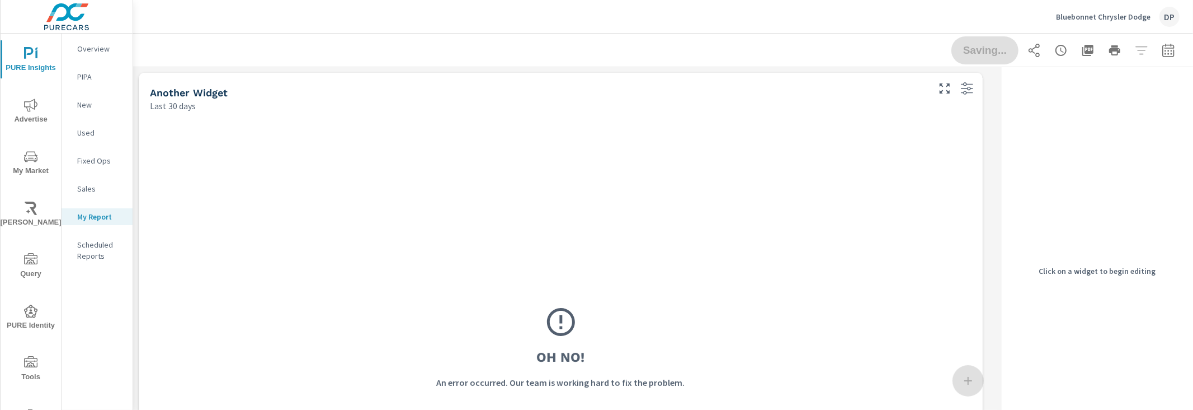
scroll to position [6, 6]
click at [661, 220] on div "Oh No! An error occurred. Our team is working hard to fix the problem." at bounding box center [561, 347] width 822 height 448
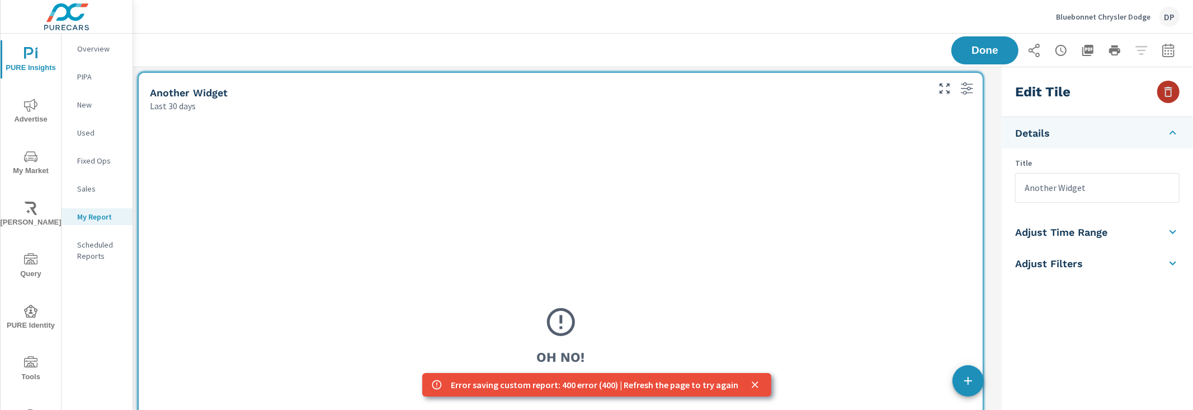
click at [1164, 95] on icon "button" at bounding box center [1168, 91] width 13 height 13
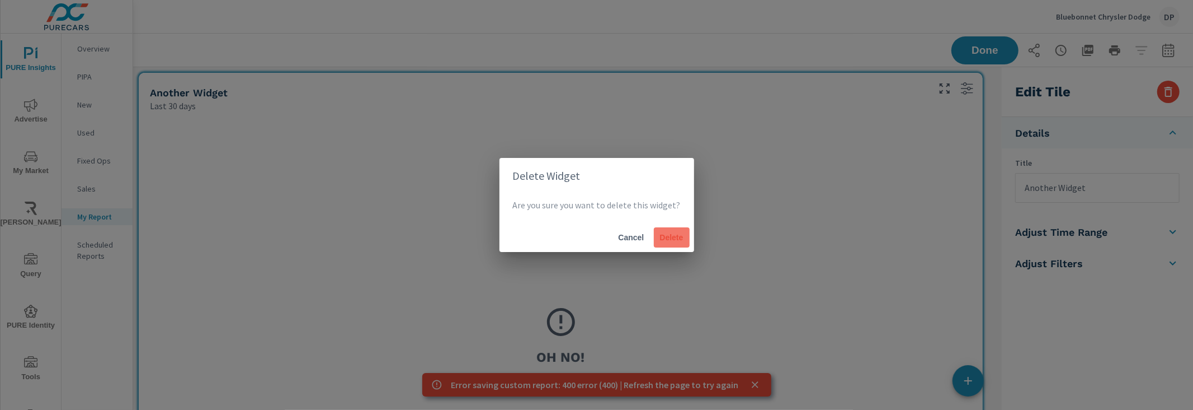
click at [665, 233] on span "Delete" at bounding box center [672, 237] width 27 height 10
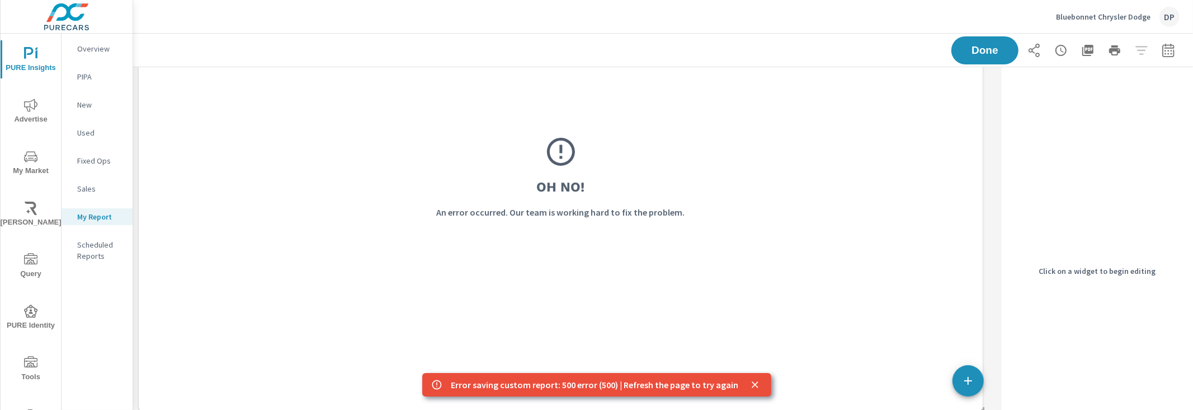
scroll to position [0, 0]
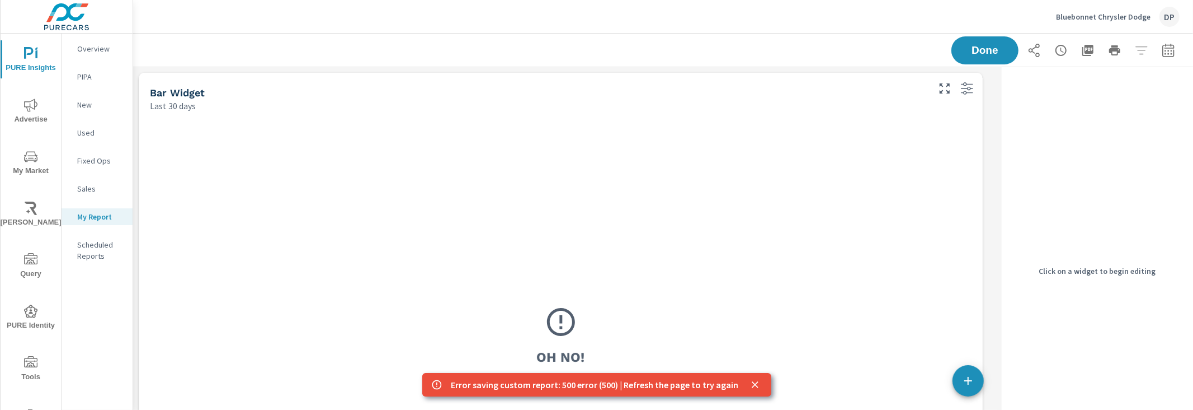
click at [468, 236] on div "Oh No! An error occurred. Our team is working hard to fix the problem." at bounding box center [561, 347] width 822 height 448
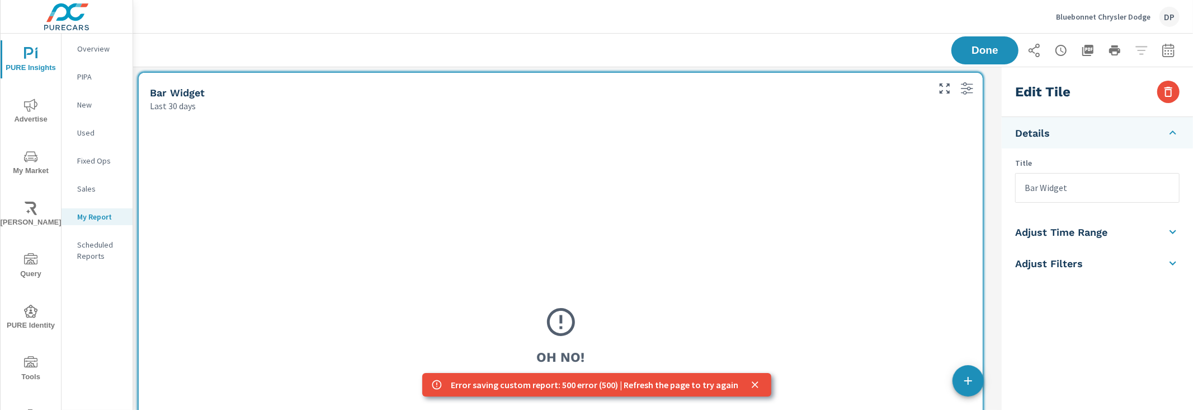
scroll to position [540, 875]
click at [754, 381] on icon "close" at bounding box center [755, 384] width 11 height 11
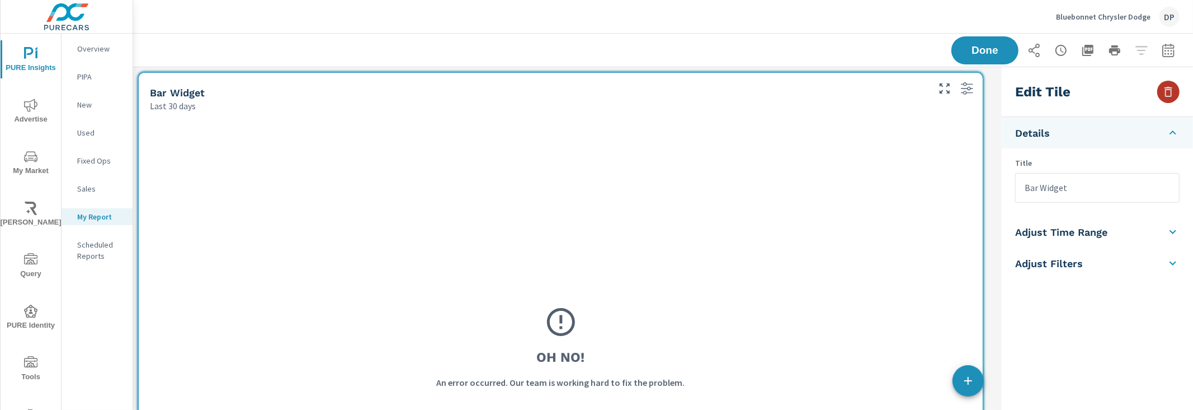
click at [1165, 93] on icon "button" at bounding box center [1168, 91] width 13 height 13
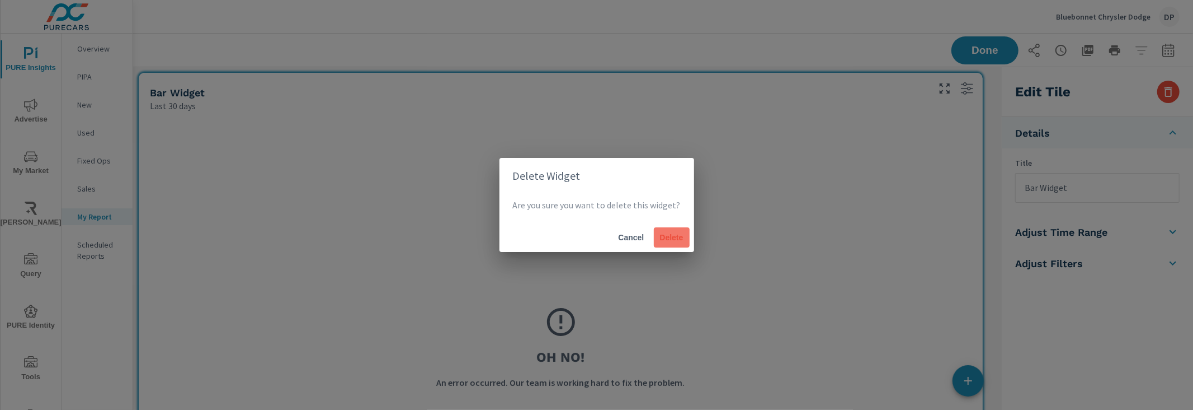
click at [682, 242] on span "Delete" at bounding box center [672, 237] width 27 height 10
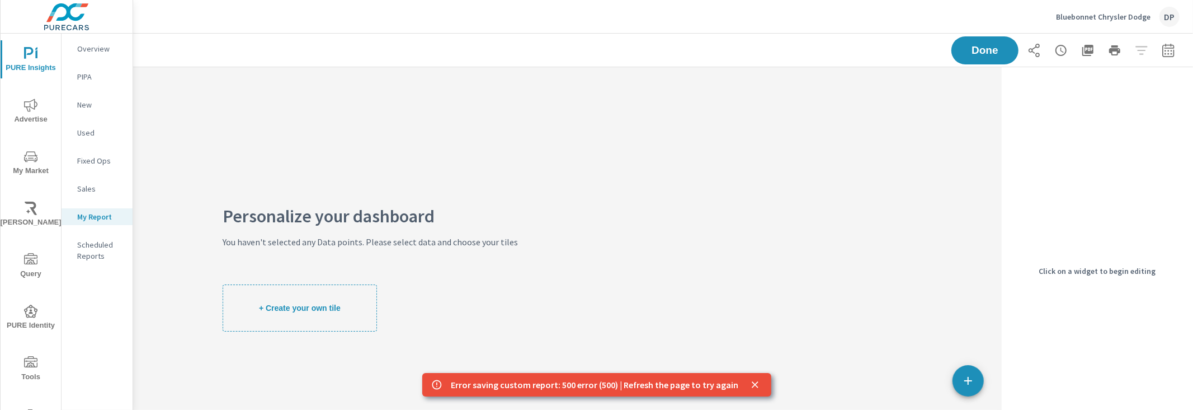
click at [689, 202] on div "Personalize your dashboard You haven't selected any Data points. Please select …" at bounding box center [663, 270] width 1060 height 407
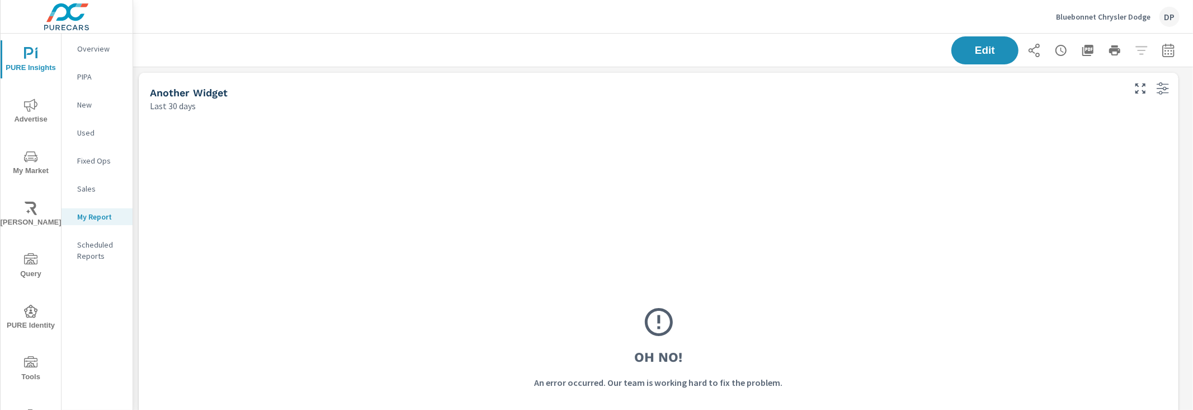
click at [657, 180] on div "Oh No! An error occurred. Our team is working hard to fix the problem." at bounding box center [659, 347] width 1018 height 448
click at [962, 54] on span "Edit" at bounding box center [985, 50] width 46 height 11
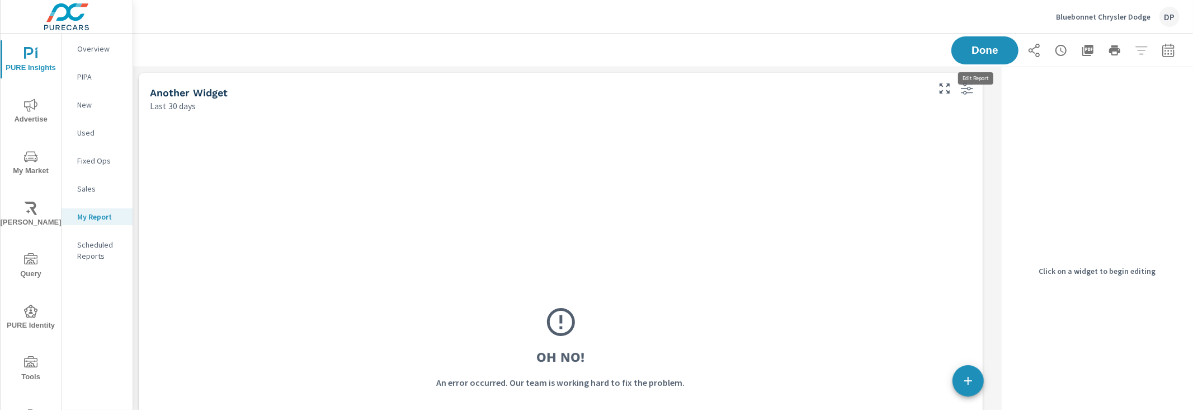
scroll to position [1569, 875]
click at [979, 130] on div "Oh No! An error occurred. Our team is working hard to fix the problem." at bounding box center [561, 347] width 844 height 470
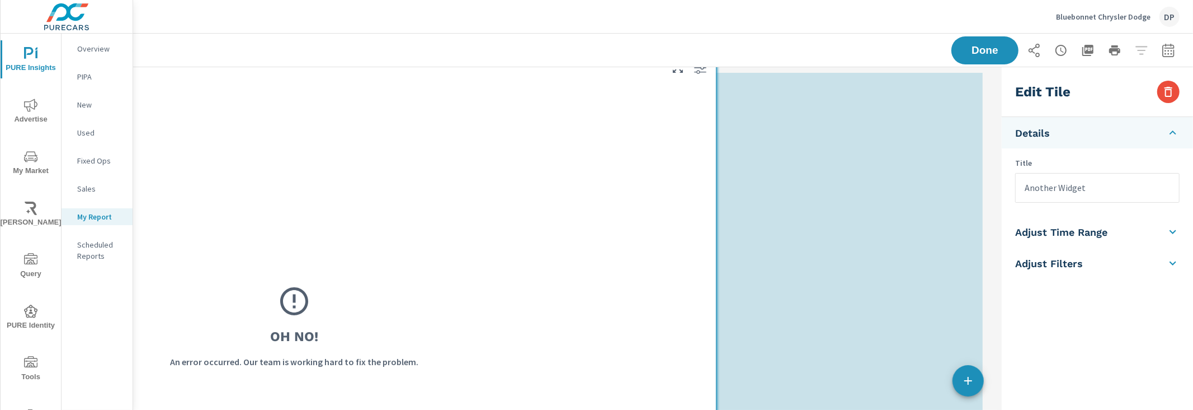
drag, startPoint x: 982, startPoint y: 120, endPoint x: 812, endPoint y: 120, distance: 169.5
click at [716, 119] on div "Oh No! An error occurred. Our team is working hard to fix the problem." at bounding box center [294, 326] width 844 height 470
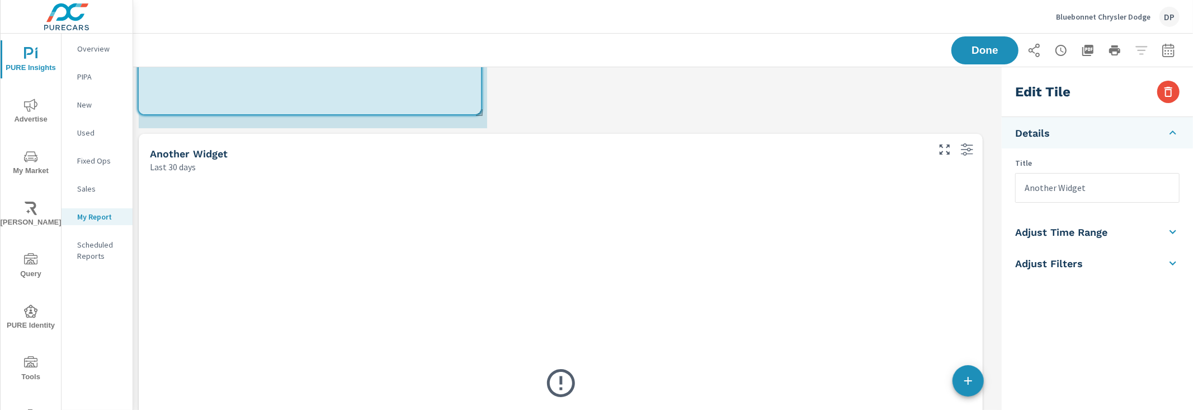
scroll to position [1441, 875]
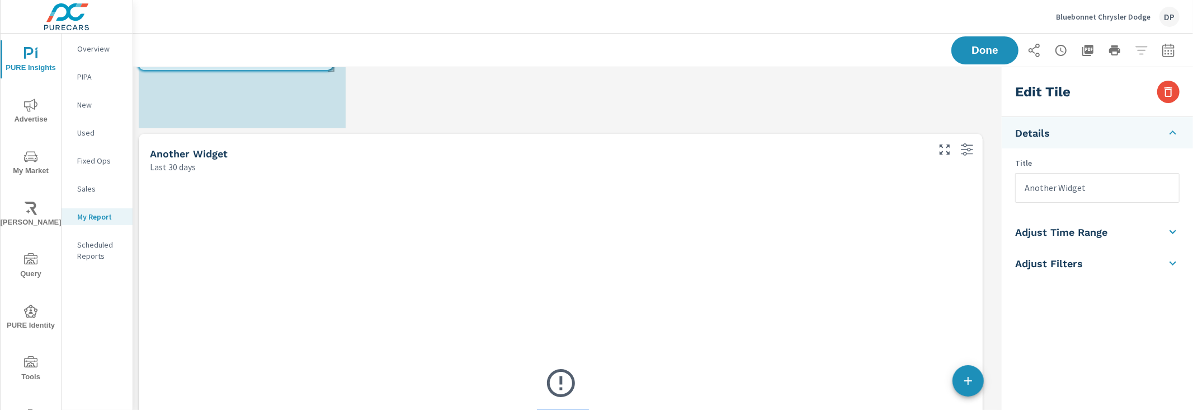
drag, startPoint x: 981, startPoint y: 256, endPoint x: 331, endPoint y: 69, distance: 676.5
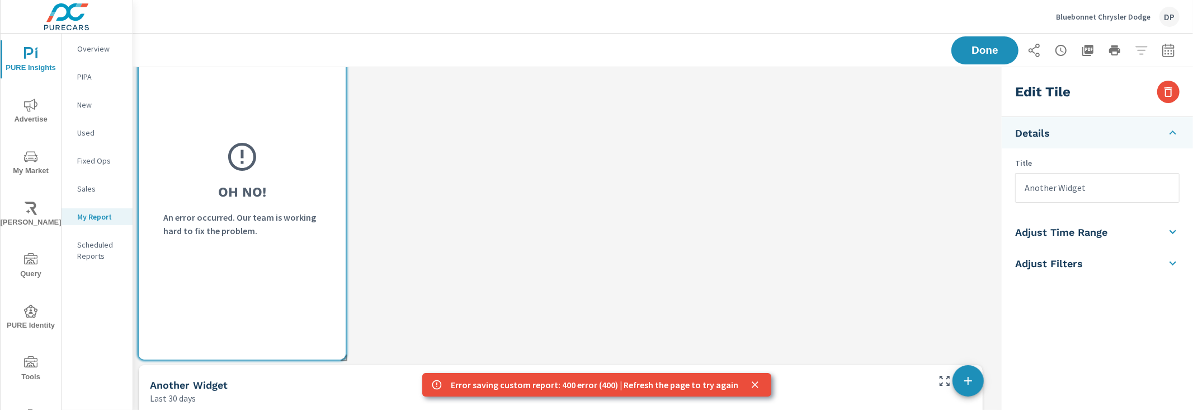
scroll to position [0, 0]
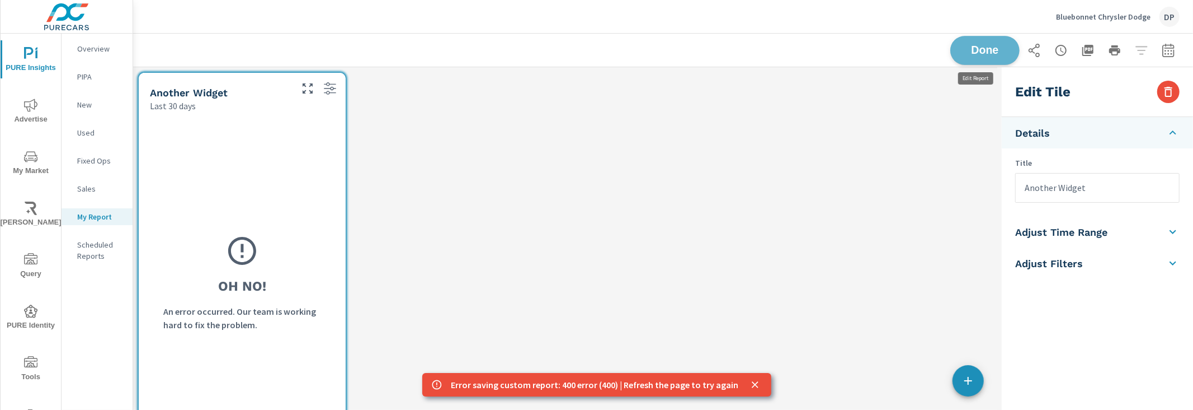
click at [990, 46] on span "Done" at bounding box center [985, 50] width 46 height 11
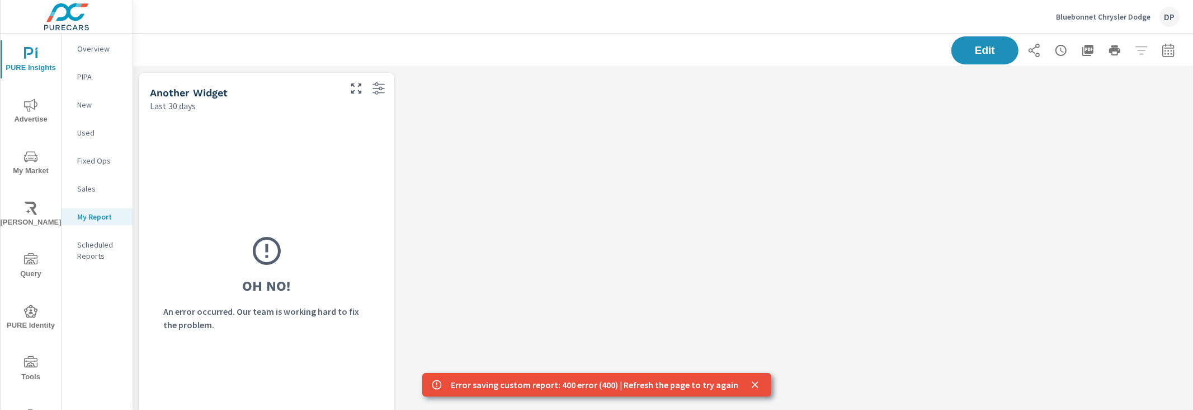
scroll to position [1441, 1071]
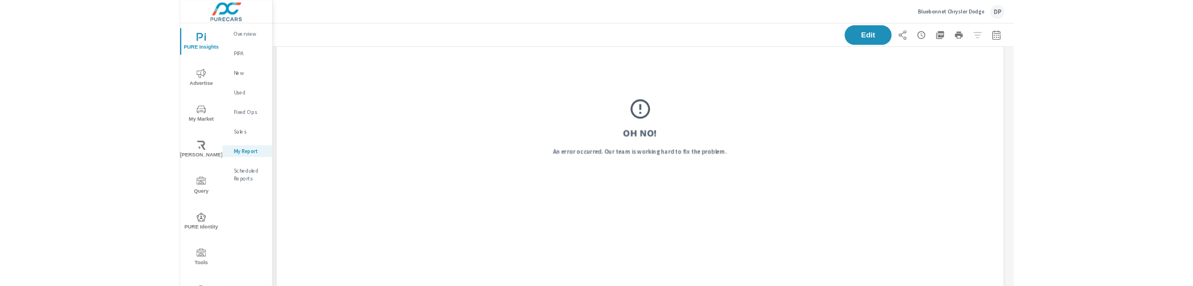
scroll to position [1188, 0]
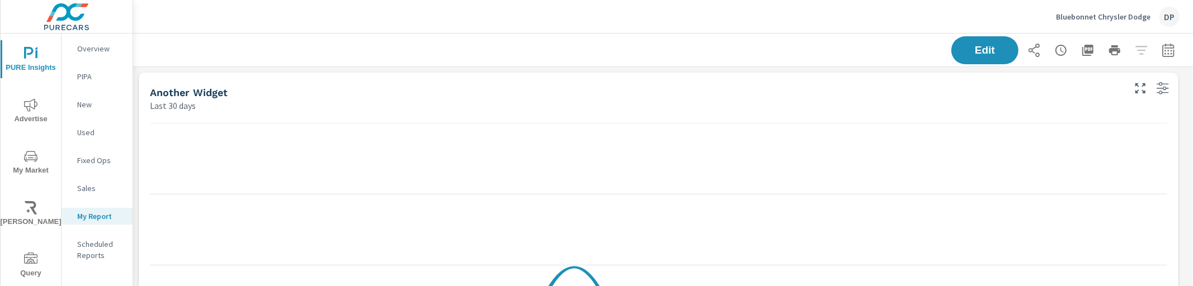
scroll to position [1569, 1071]
click at [1172, 54] on div "Edit" at bounding box center [663, 50] width 1060 height 33
click at [1158, 49] on button "button" at bounding box center [1169, 50] width 22 height 22
select select "Last 30 days"
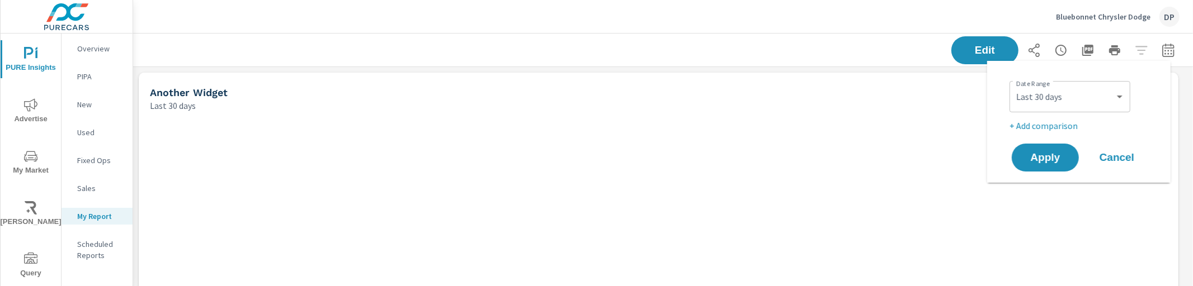
click at [642, 63] on div "Edit" at bounding box center [663, 50] width 1033 height 33
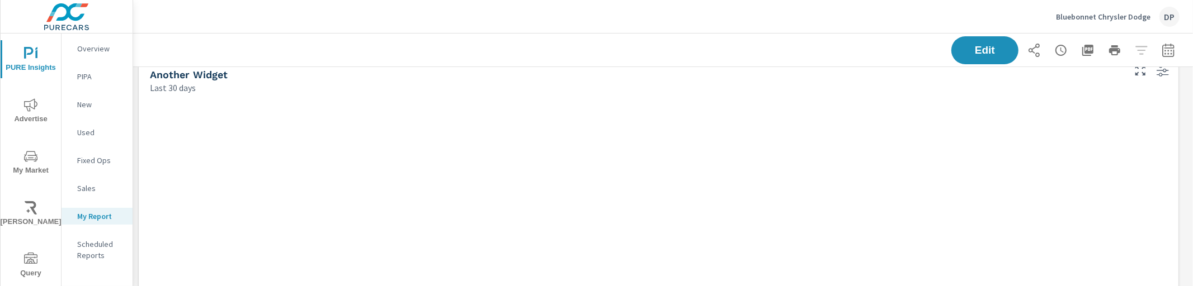
scroll to position [0, 0]
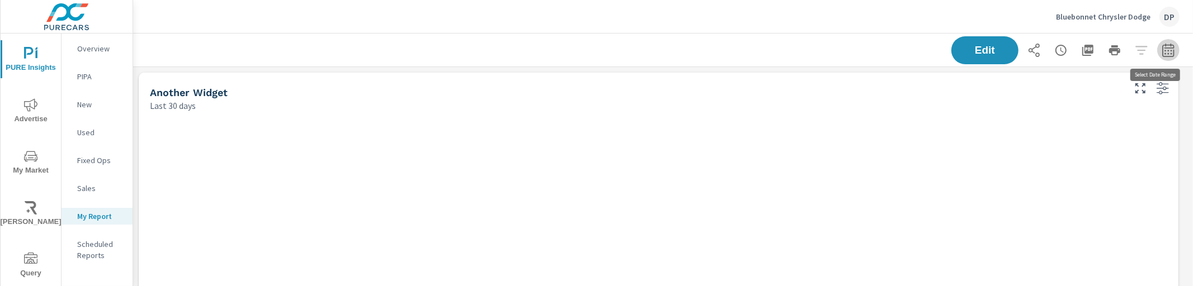
click at [1164, 46] on icon "button" at bounding box center [1168, 50] width 13 height 13
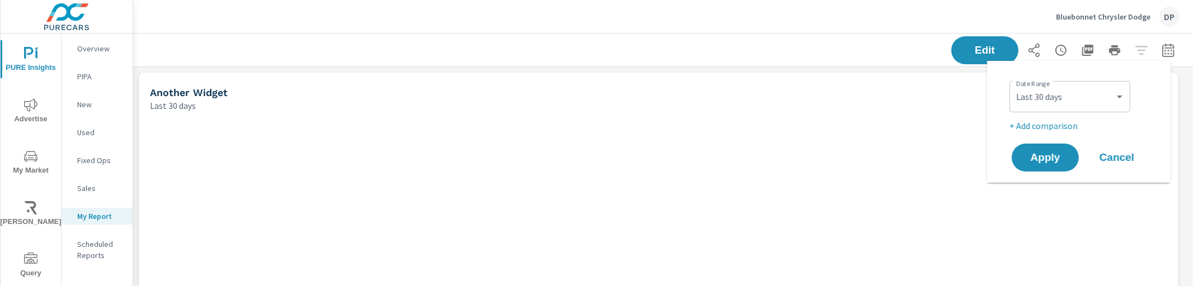
scroll to position [1569, 1071]
click at [1078, 95] on select "Custom Yesterday Last week Last 7 days Last 14 days Last 30 days Last 45 days L…" at bounding box center [1070, 97] width 112 height 22
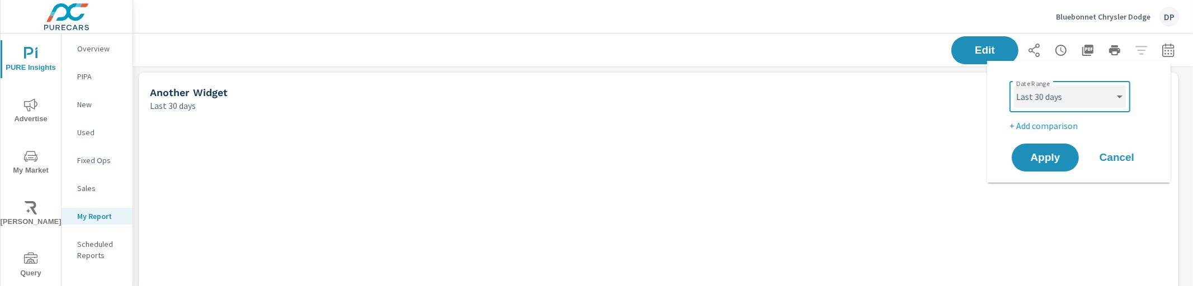
select select "Last 14 days"
click at [1014, 86] on select "Custom Yesterday Last week Last 7 days Last 14 days Last 30 days Last 45 days L…" at bounding box center [1070, 97] width 112 height 22
click at [1032, 171] on button "Apply" at bounding box center [1045, 157] width 69 height 29
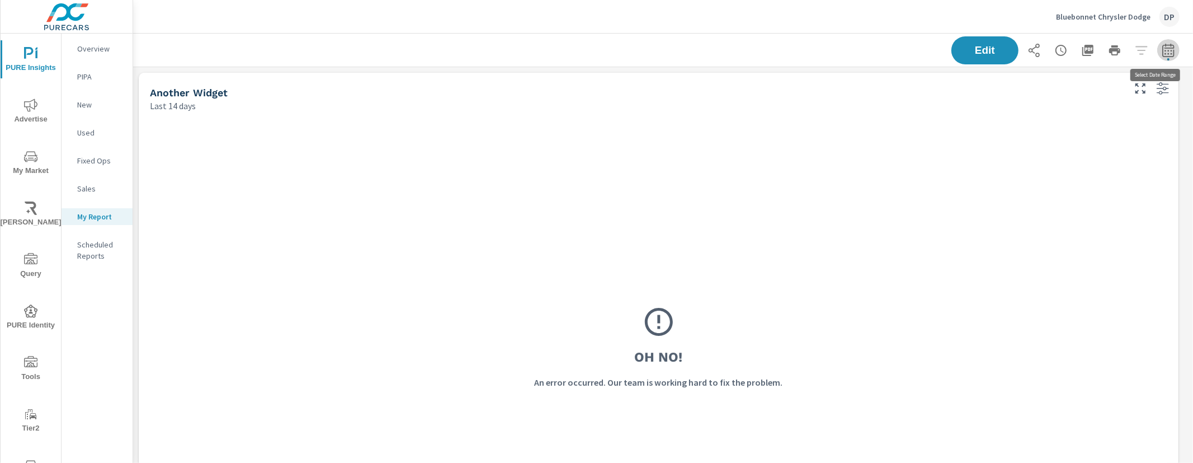
click at [1162, 48] on icon "button" at bounding box center [1168, 50] width 13 height 13
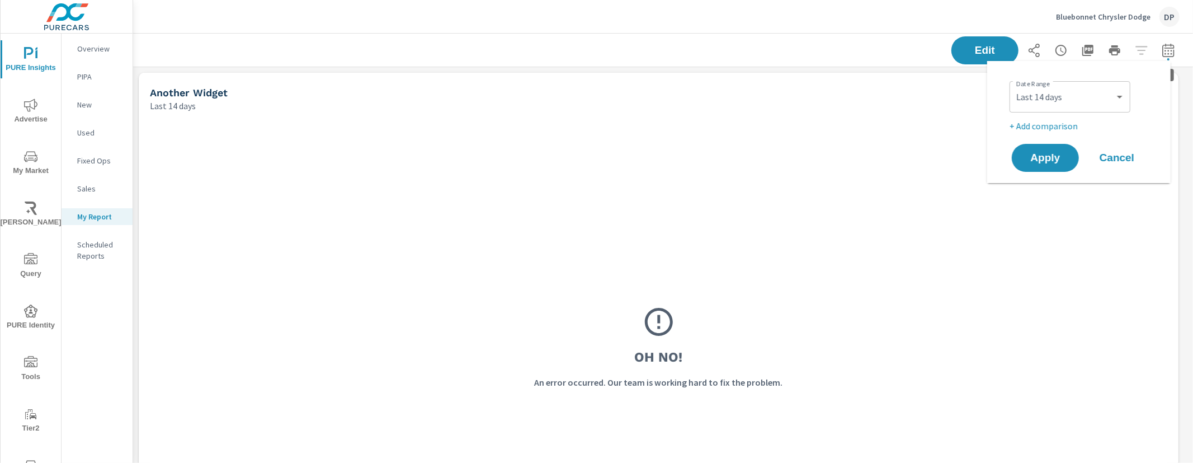
scroll to position [1569, 1071]
click at [1065, 105] on select "Custom Yesterday Last week Last 7 days Last 14 days Last 30 days Last 45 days L…" at bounding box center [1070, 97] width 112 height 22
select select "custom"
click at [1014, 86] on select "Custom Yesterday Last week Last 7 days Last 14 days Last 30 days Last 45 days L…" at bounding box center [1070, 97] width 112 height 22
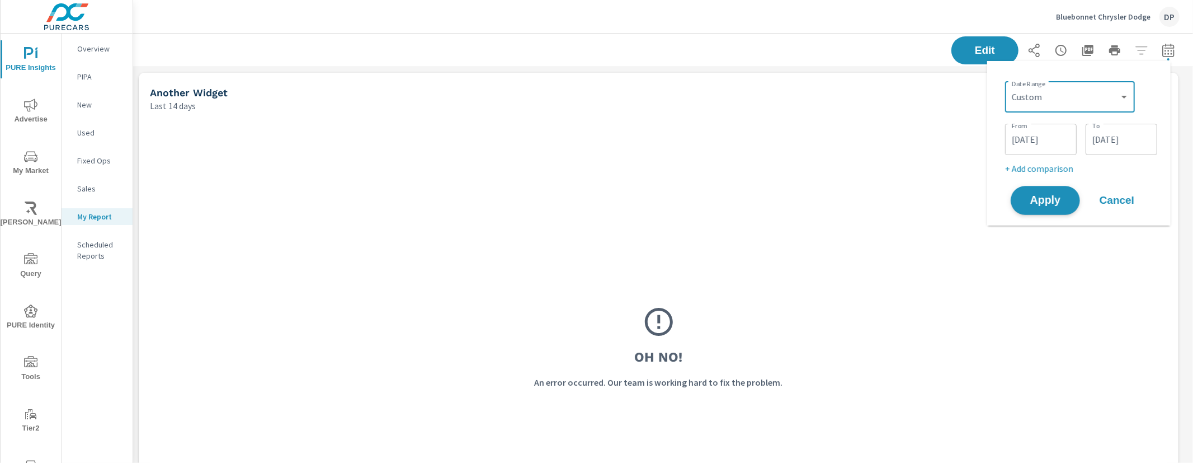
click at [1054, 200] on span "Apply" at bounding box center [1046, 200] width 46 height 11
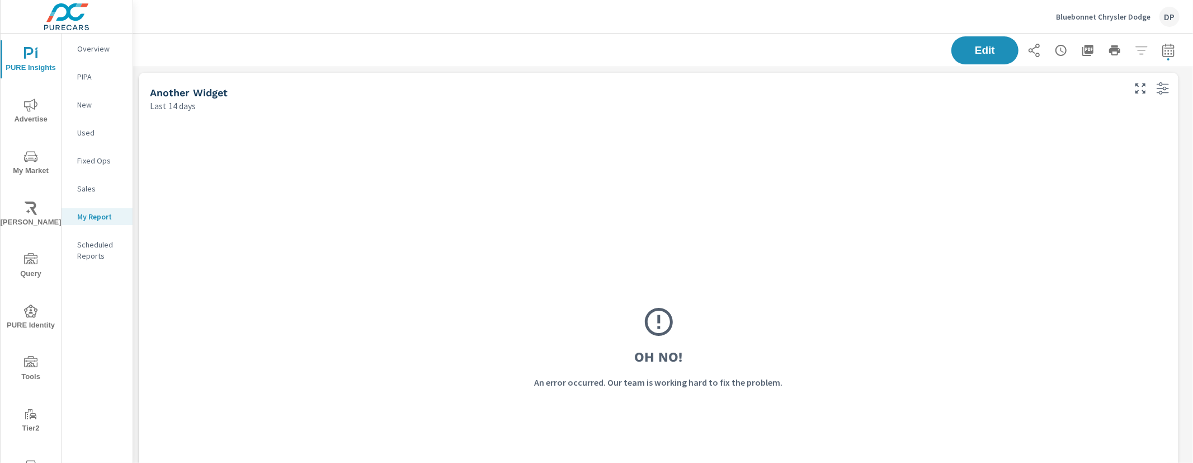
click at [1162, 49] on icon "button" at bounding box center [1168, 50] width 13 height 13
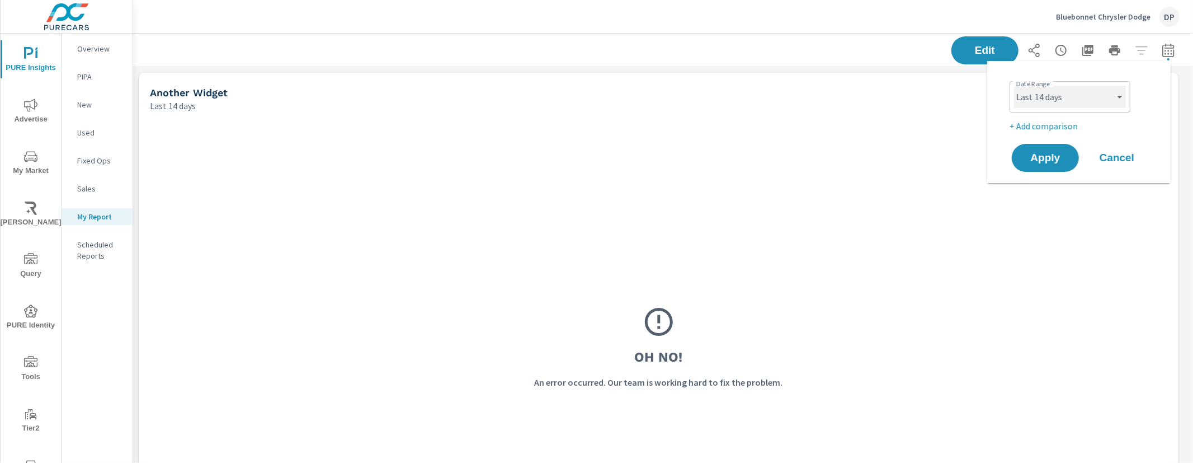
click at [1098, 98] on select "Custom Yesterday Last week Last 7 days Last 14 days Last 30 days Last 45 days L…" at bounding box center [1070, 97] width 112 height 22
select select "custom"
click at [1014, 86] on select "Custom Yesterday Last week Last 7 days Last 14 days Last 30 days Last 45 days L…" at bounding box center [1070, 97] width 112 height 22
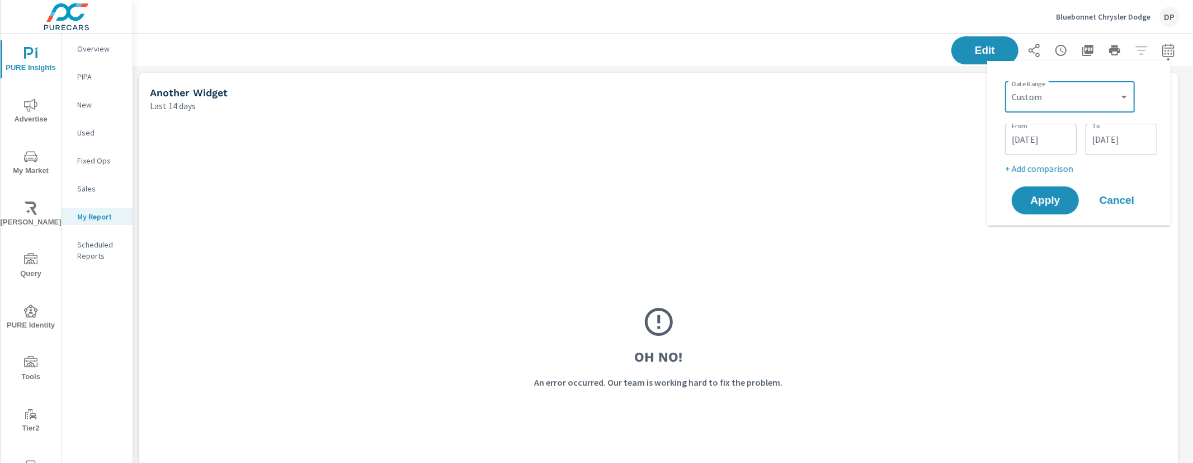
click at [1031, 140] on input "09/12/2025" at bounding box center [1041, 139] width 63 height 22
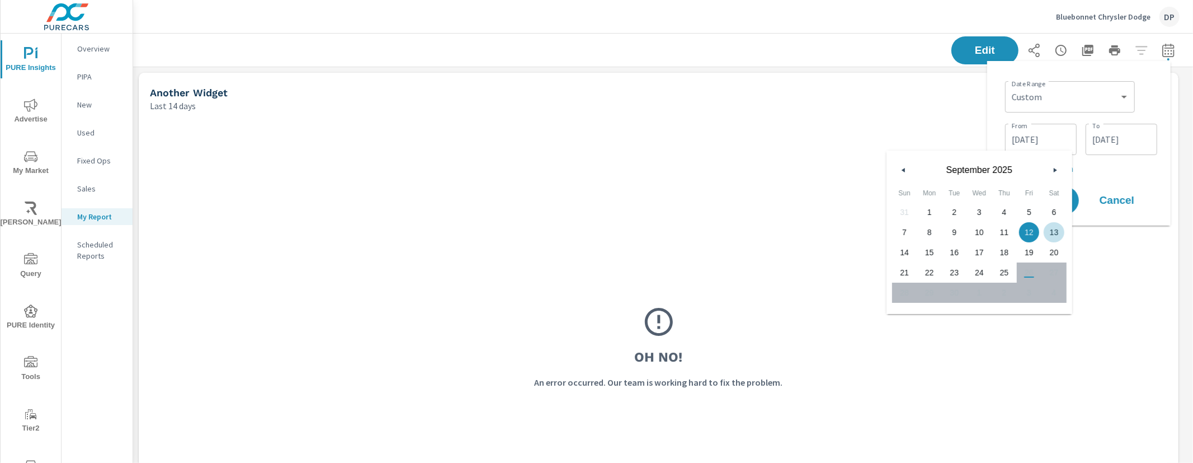
click at [1050, 233] on span "13" at bounding box center [1054, 232] width 25 height 15
type input "09/13/2025"
click at [1101, 134] on input "09/25/2025" at bounding box center [1121, 139] width 63 height 22
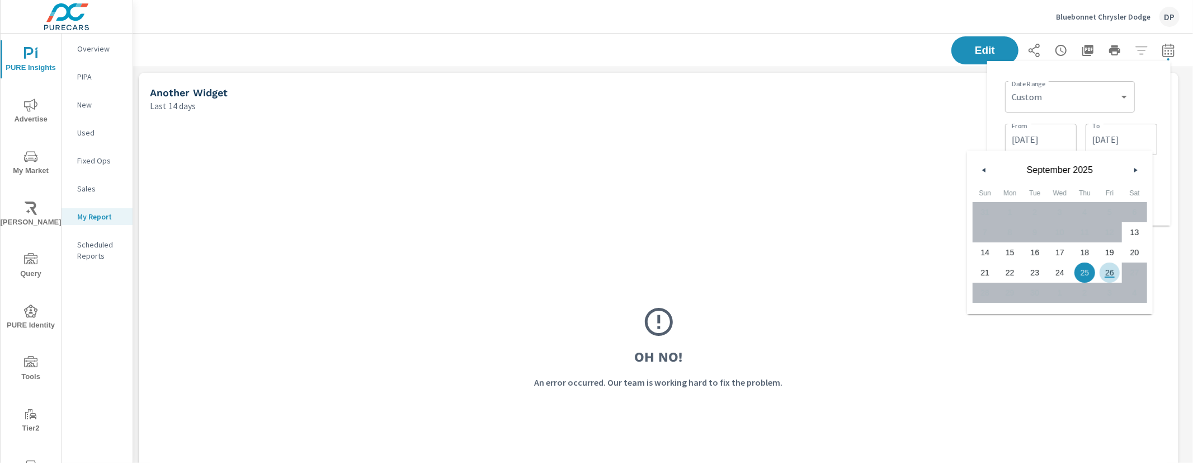
click at [1114, 275] on span "26" at bounding box center [1110, 272] width 25 height 15
type input "09/26/2025"
click at [1069, 110] on div "Custom Yesterday Last week Last 7 days Last 14 days Last 30 days Last 45 days L…" at bounding box center [1070, 96] width 130 height 31
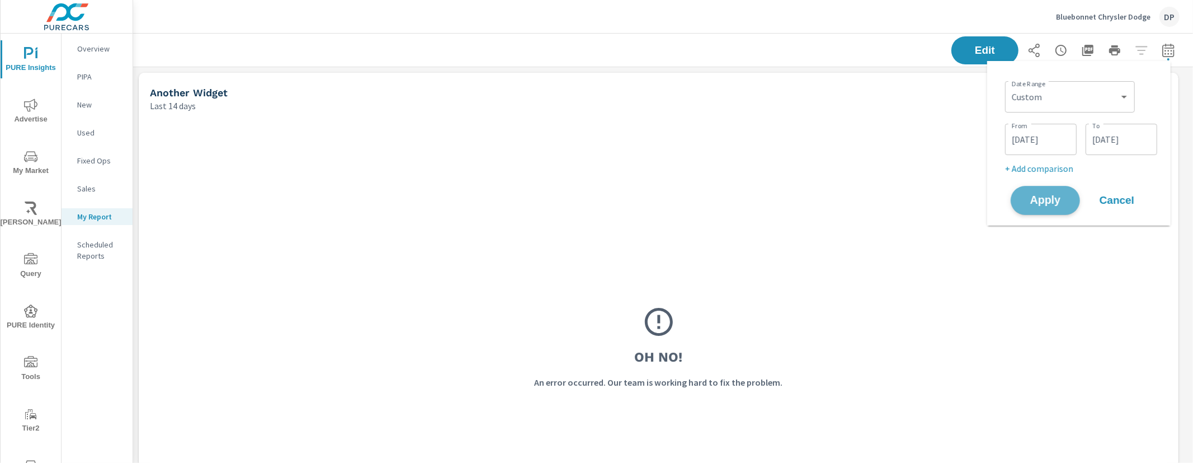
click at [1051, 201] on span "Apply" at bounding box center [1046, 200] width 46 height 11
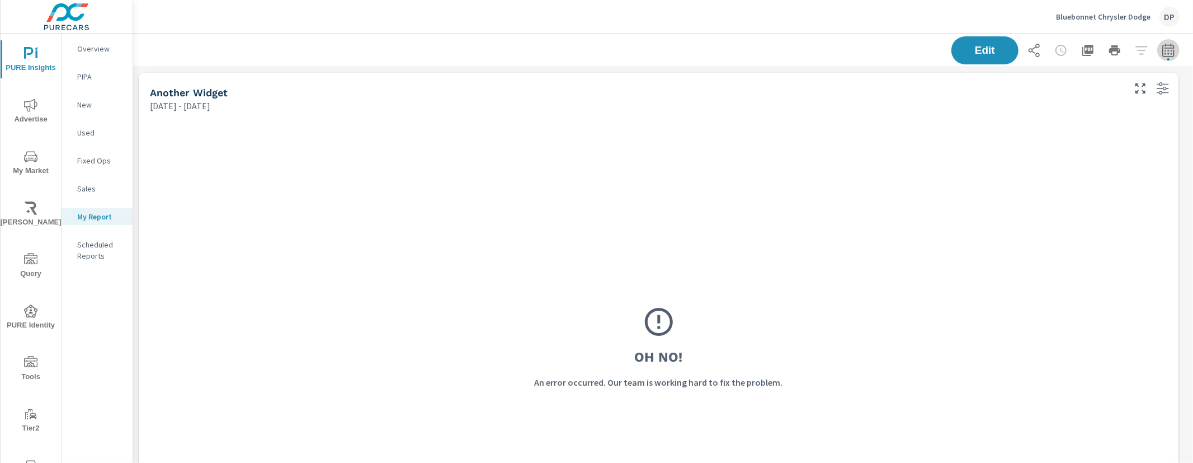
click at [1162, 46] on icon "button" at bounding box center [1168, 50] width 13 height 13
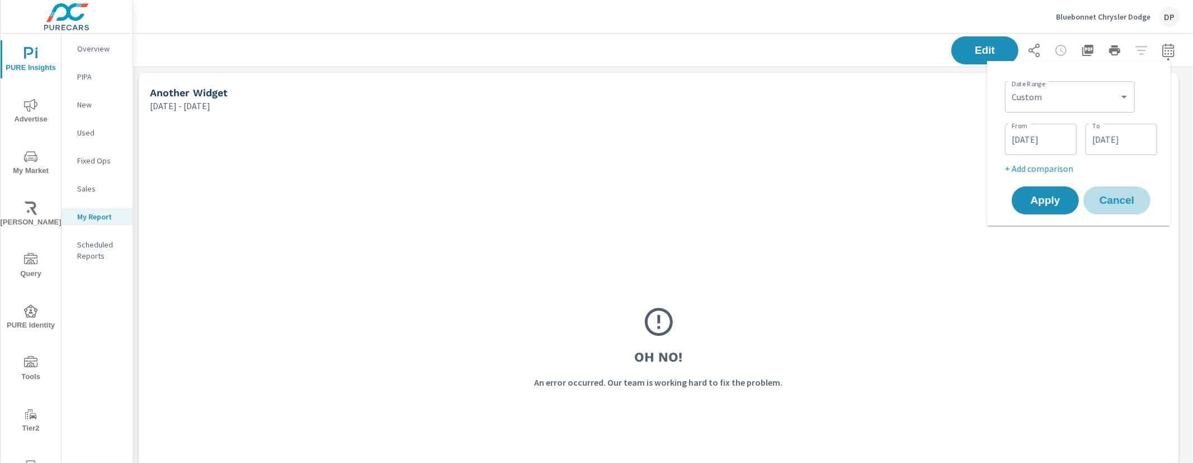
click at [1103, 195] on span "Cancel" at bounding box center [1117, 200] width 45 height 10
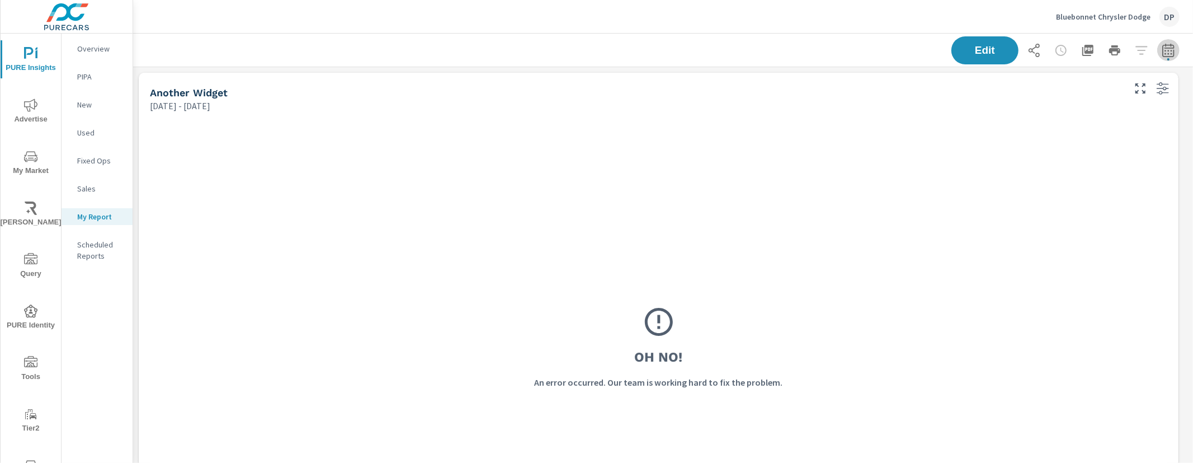
click at [1158, 59] on button "button" at bounding box center [1169, 50] width 22 height 22
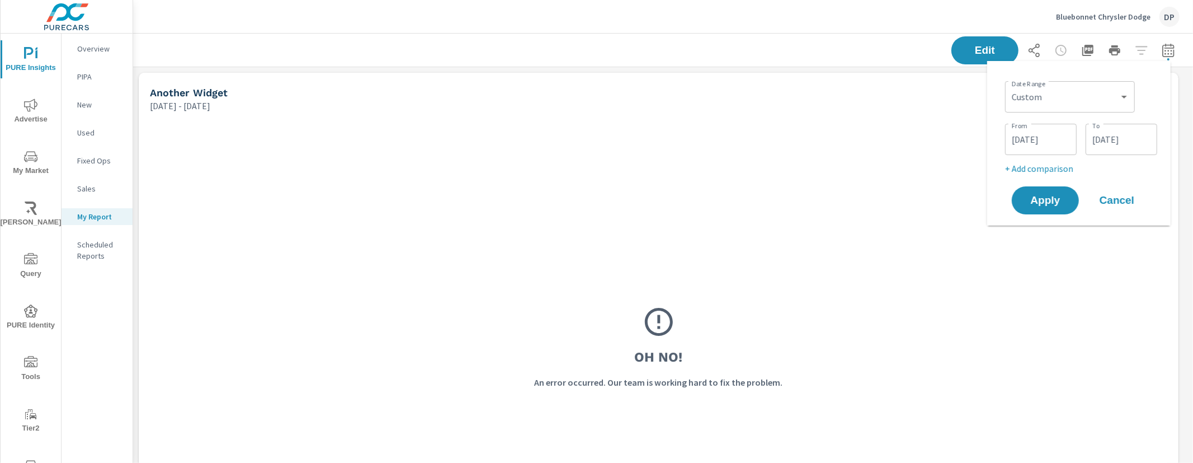
click at [1110, 84] on div "Custom Yesterday Last week Last 7 days Last 14 days Last 30 days Last 45 days L…" at bounding box center [1070, 96] width 130 height 31
click at [1108, 91] on select "Custom Yesterday Last week Last 7 days Last 14 days Last 30 days Last 45 days L…" at bounding box center [1070, 97] width 121 height 22
select select "Last 14 days"
click at [1014, 86] on select "Custom Yesterday Last week Last 7 days Last 14 days Last 30 days Last 45 days L…" at bounding box center [1070, 97] width 121 height 22
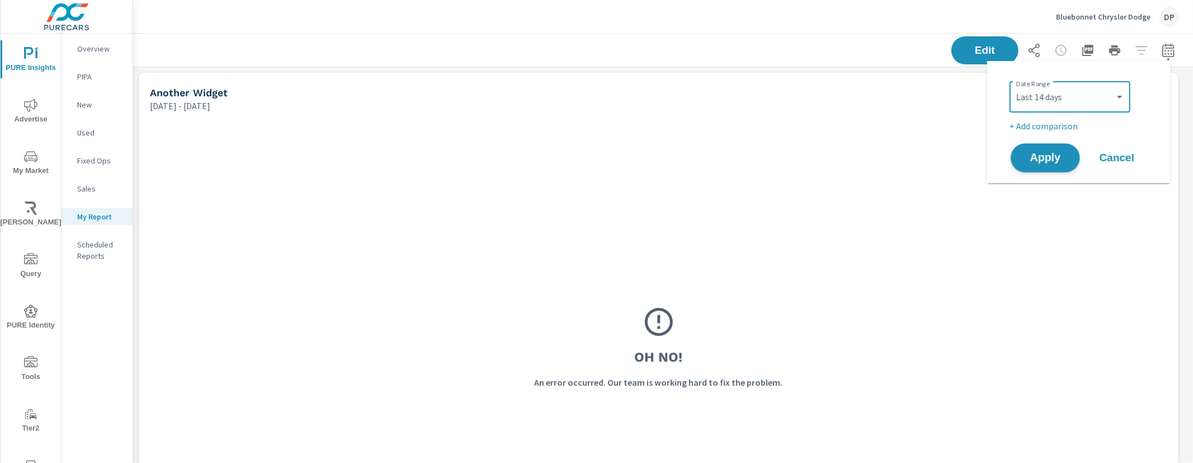
click at [1041, 160] on span "Apply" at bounding box center [1046, 158] width 46 height 11
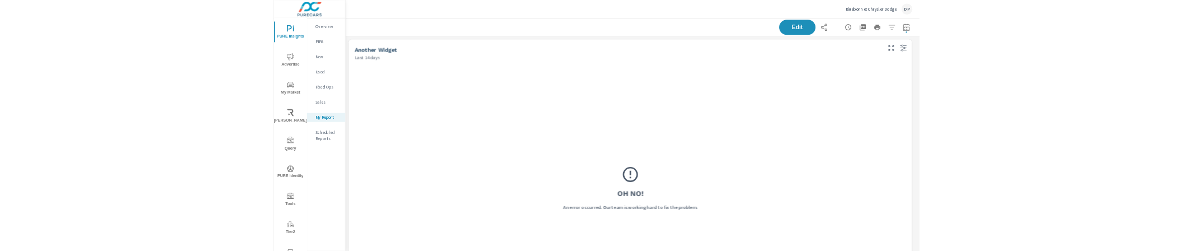
scroll to position [1569, 1071]
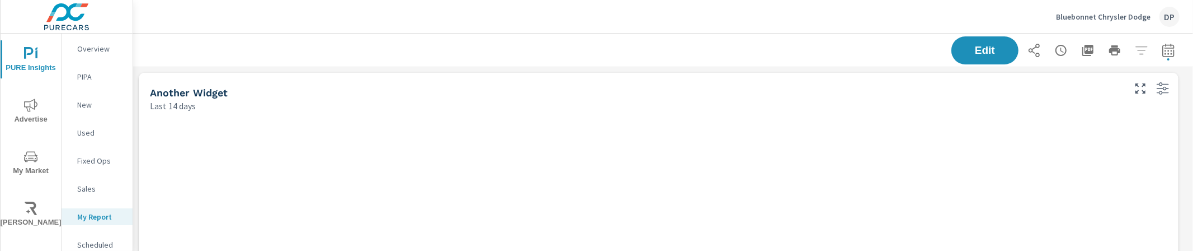
click at [623, 53] on div "Edit" at bounding box center [663, 50] width 1033 height 33
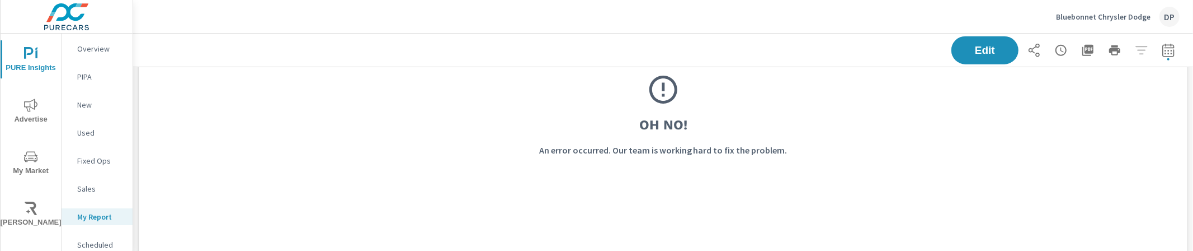
scroll to position [1276, 0]
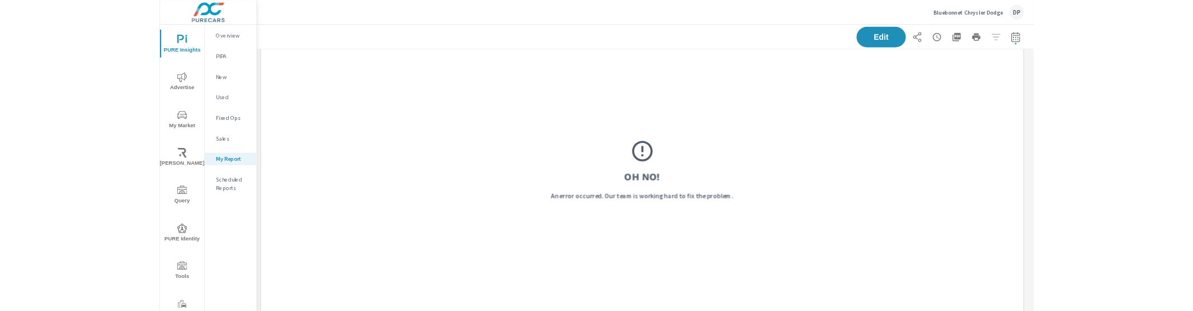
scroll to position [1965, 0]
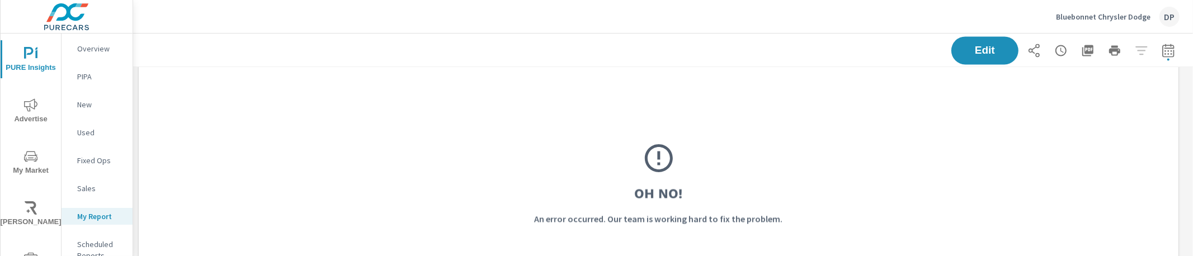
click at [271, 194] on div "Oh No! An error occurred. Our team is working hard to fix the problem." at bounding box center [659, 184] width 1018 height 448
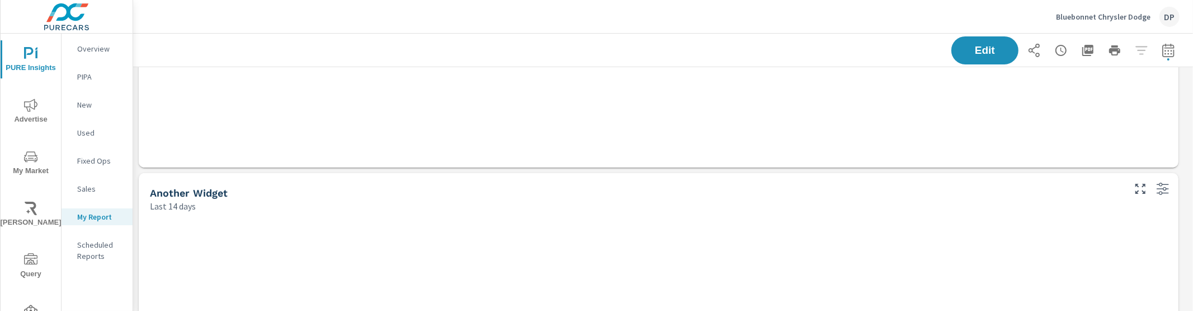
scroll to position [510, 0]
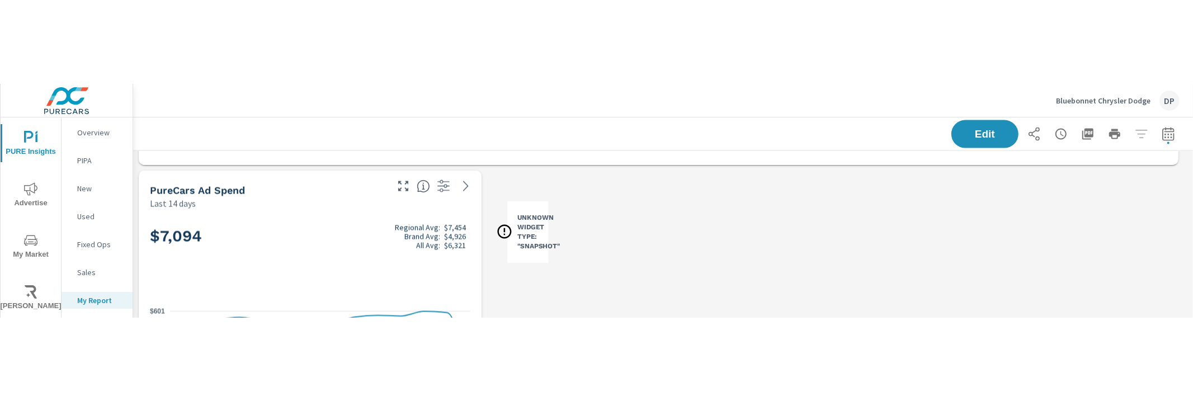
scroll to position [1479, 0]
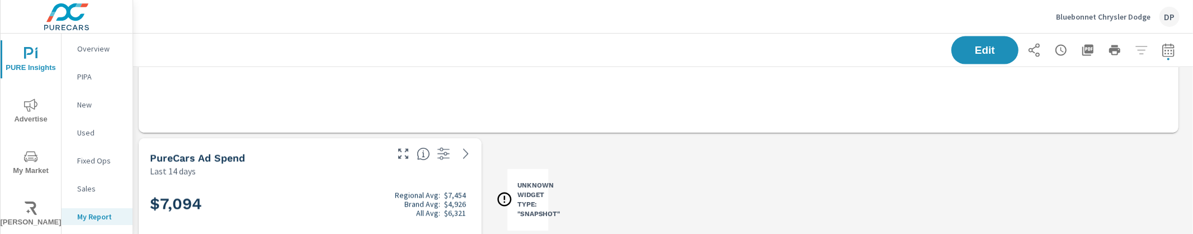
click at [606, 153] on div "Another Widget Last 14 days Oh No! An error occurred. Our team is working hard …" at bounding box center [663, 6] width 1060 height 2837
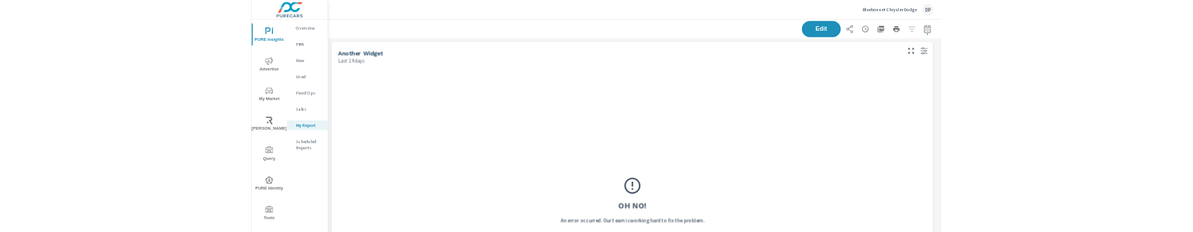
scroll to position [0, 0]
